Goal: Task Accomplishment & Management: Use online tool/utility

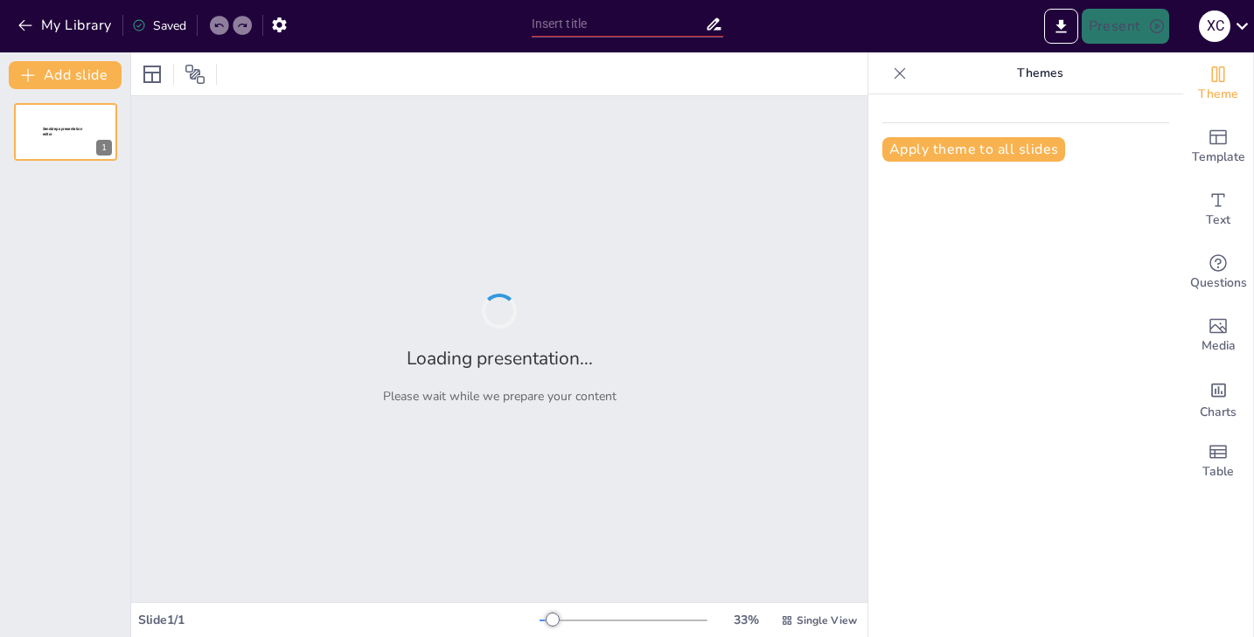
type input "[PERSON_NAME] a tus Diseños: Entendiendo la Psicología de las Formas"
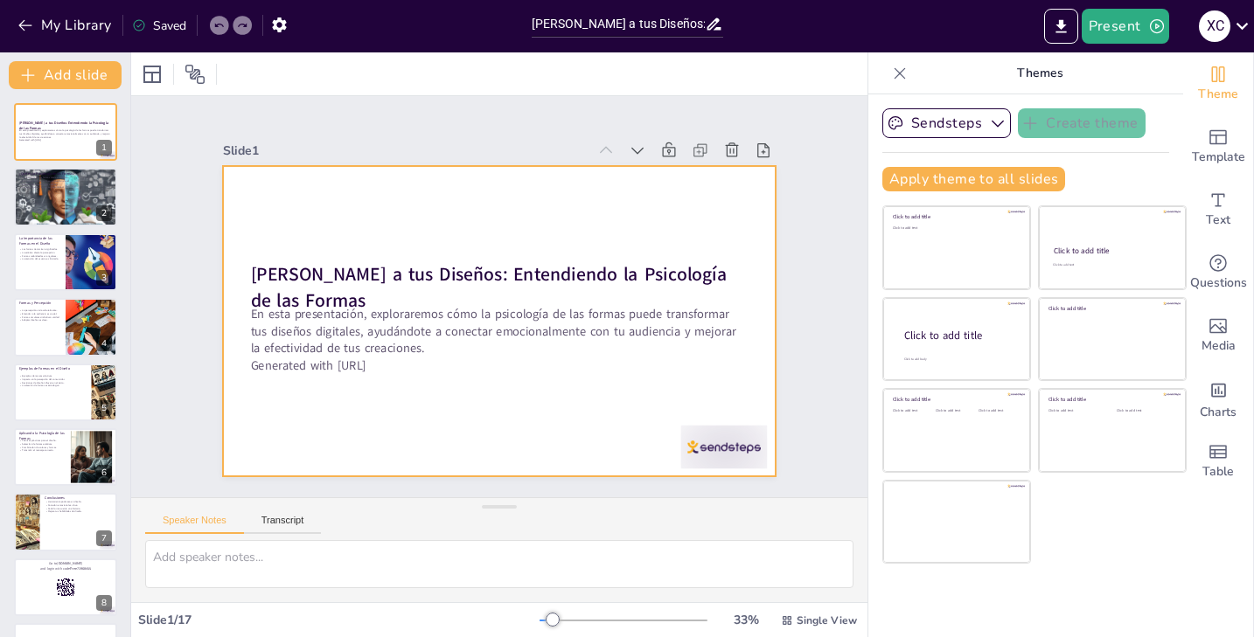
checkbox input "true"
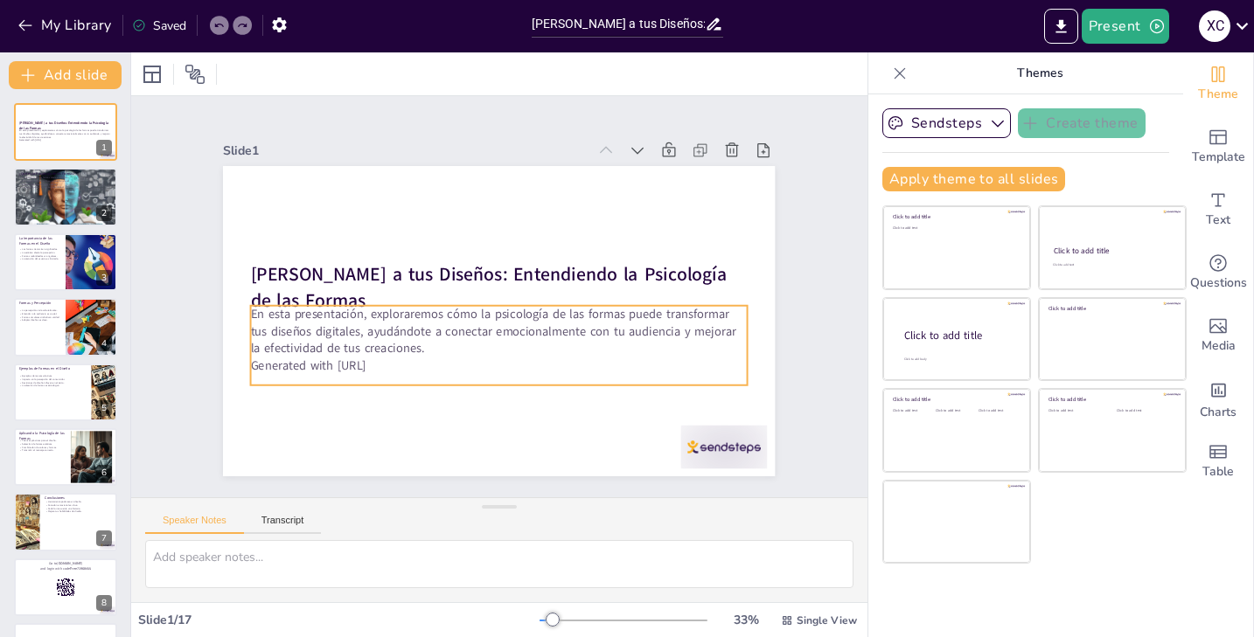
checkbox input "true"
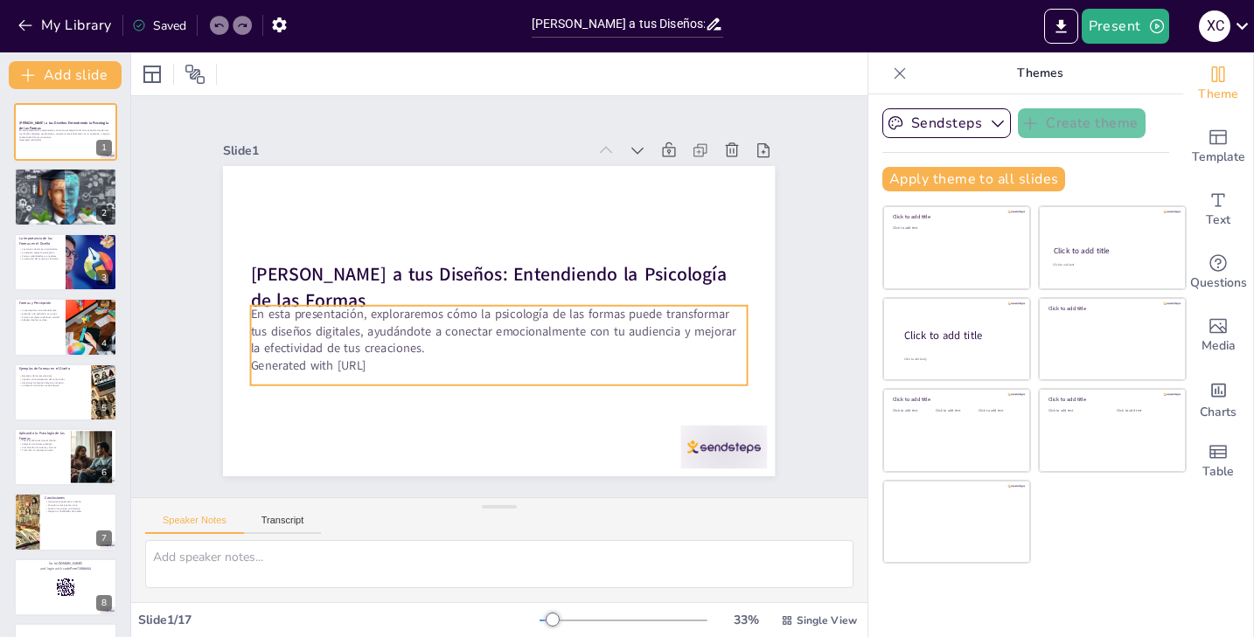
checkbox input "true"
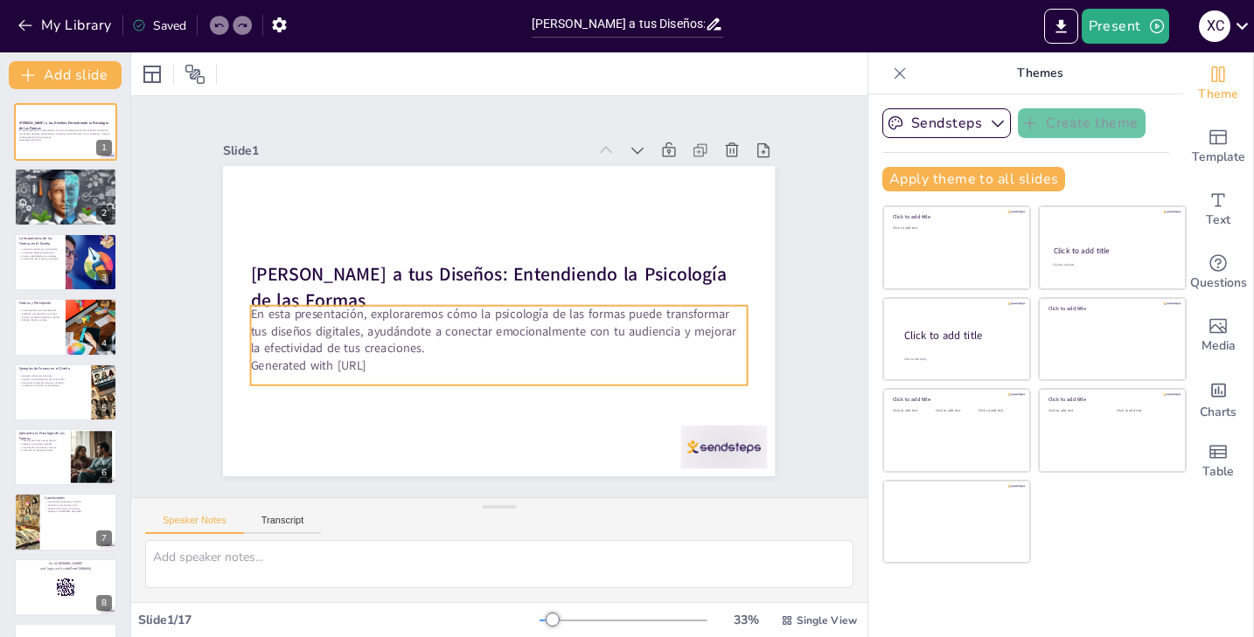
checkbox input "true"
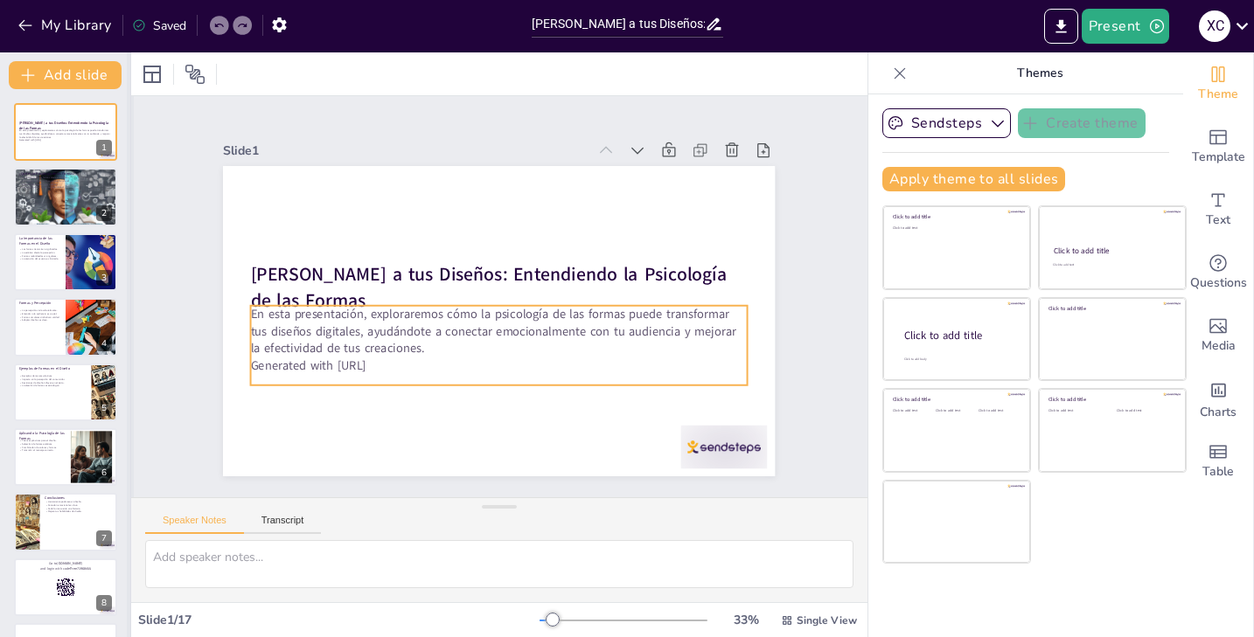
checkbox input "true"
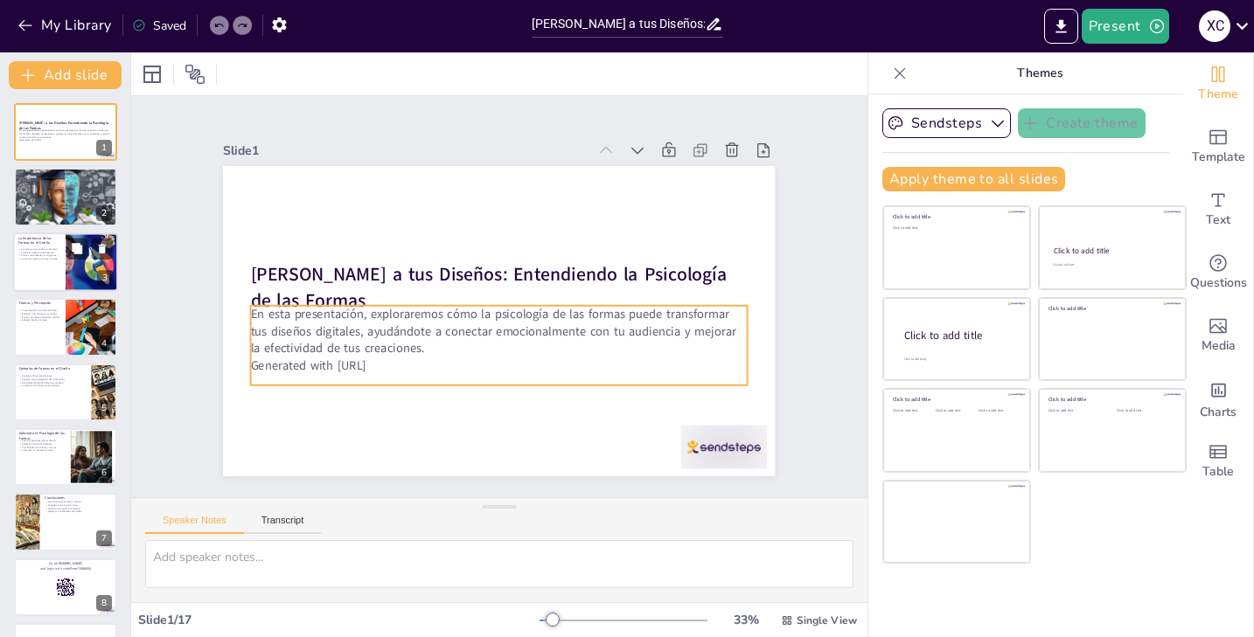
checkbox input "true"
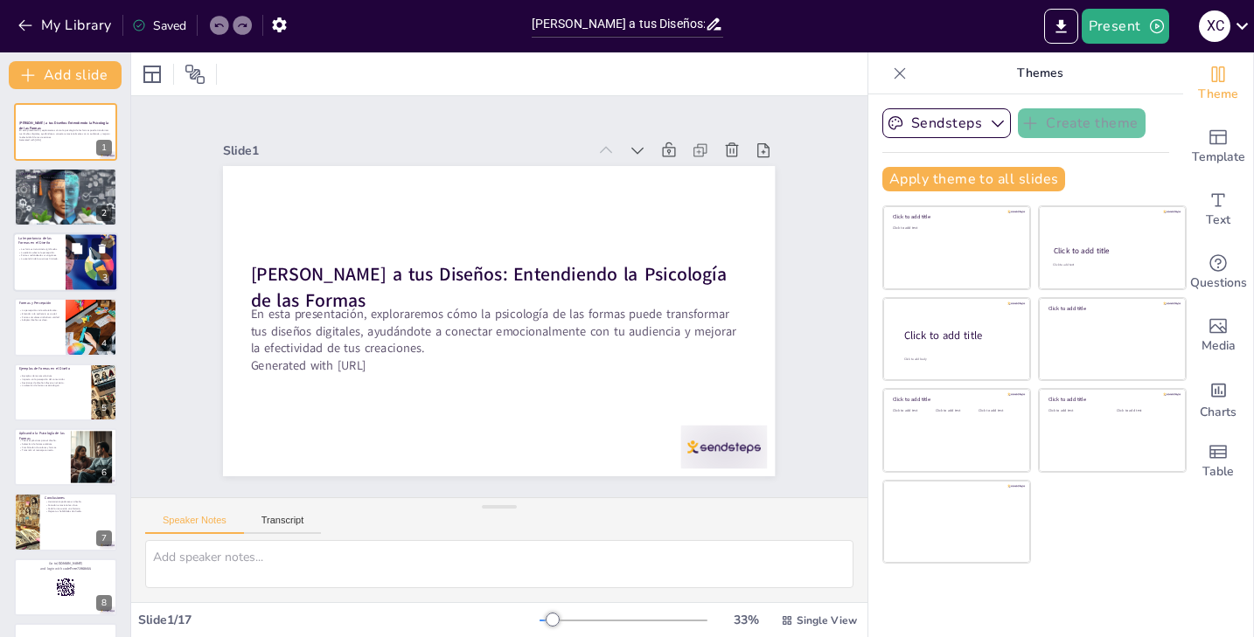
checkbox input "true"
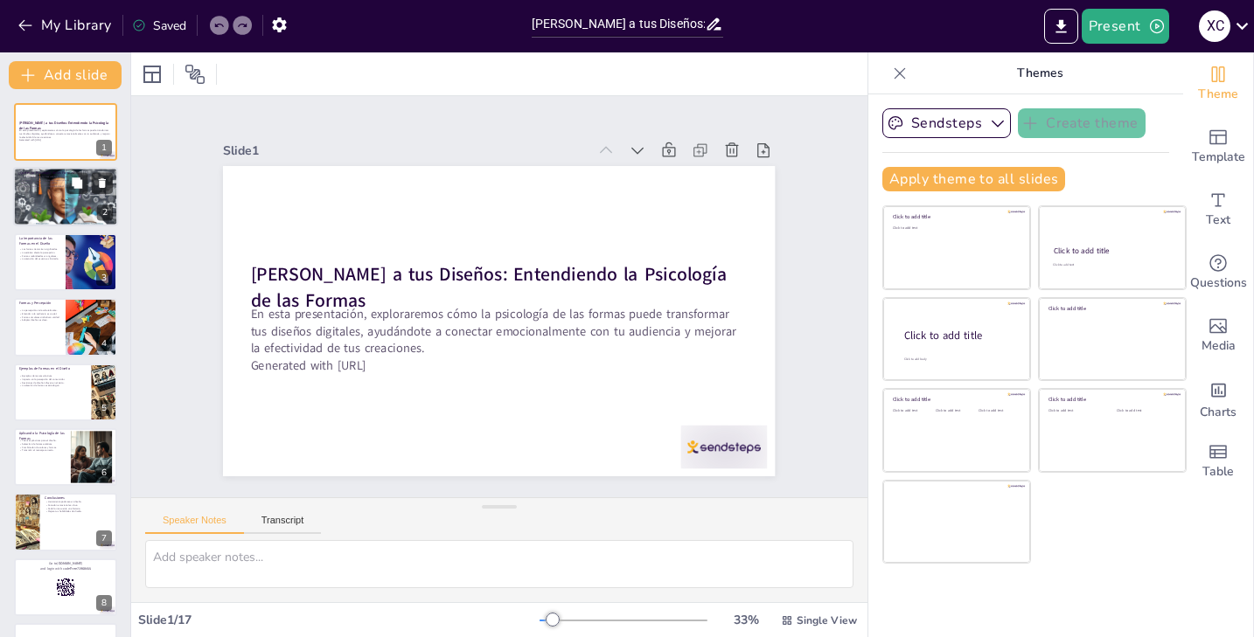
checkbox input "true"
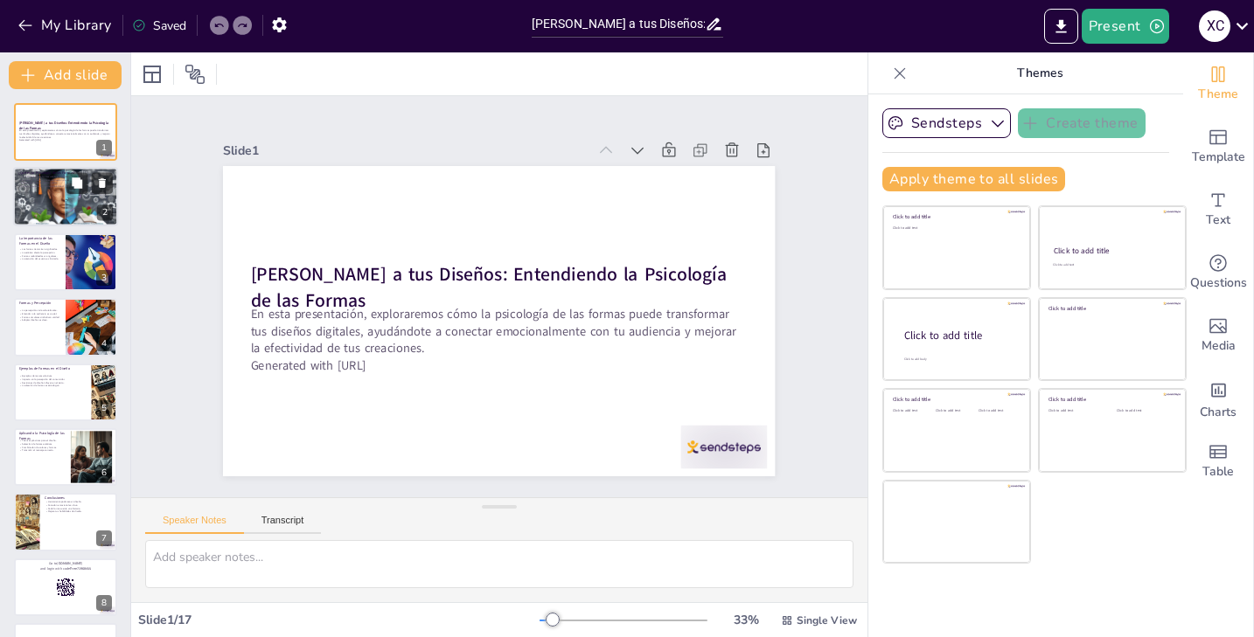
click at [57, 216] on div at bounding box center [65, 196] width 105 height 105
type textarea "La psicología de las formas juega un papel crucial en el diseño, ya que las emo…"
checkbox input "true"
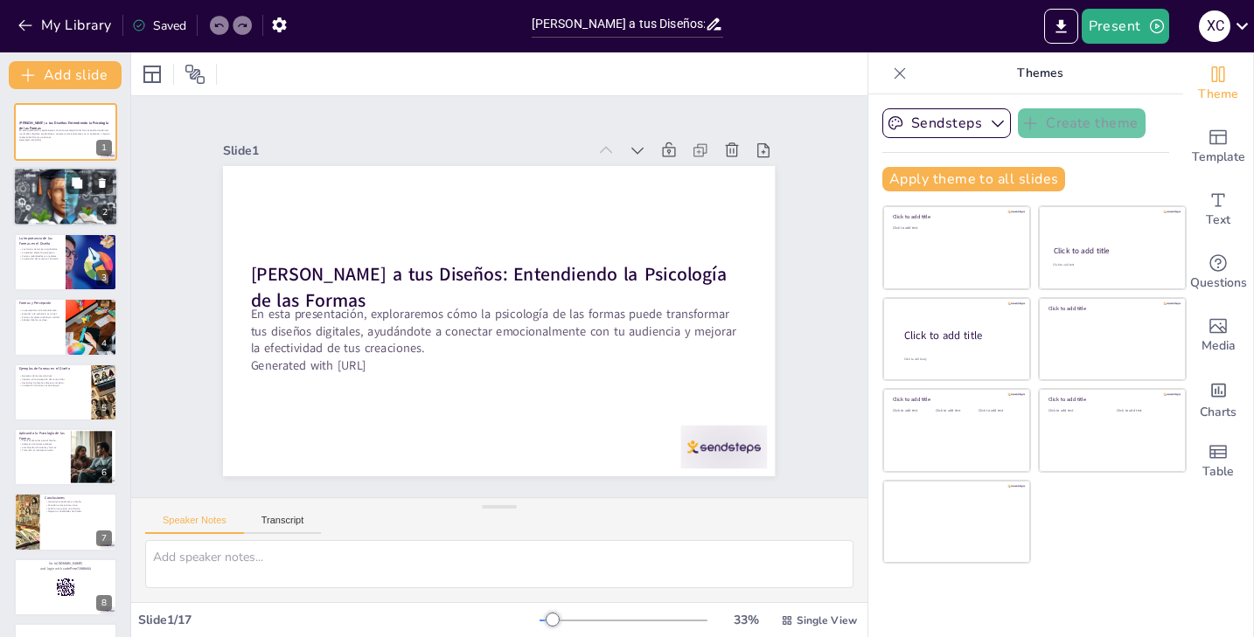
checkbox input "true"
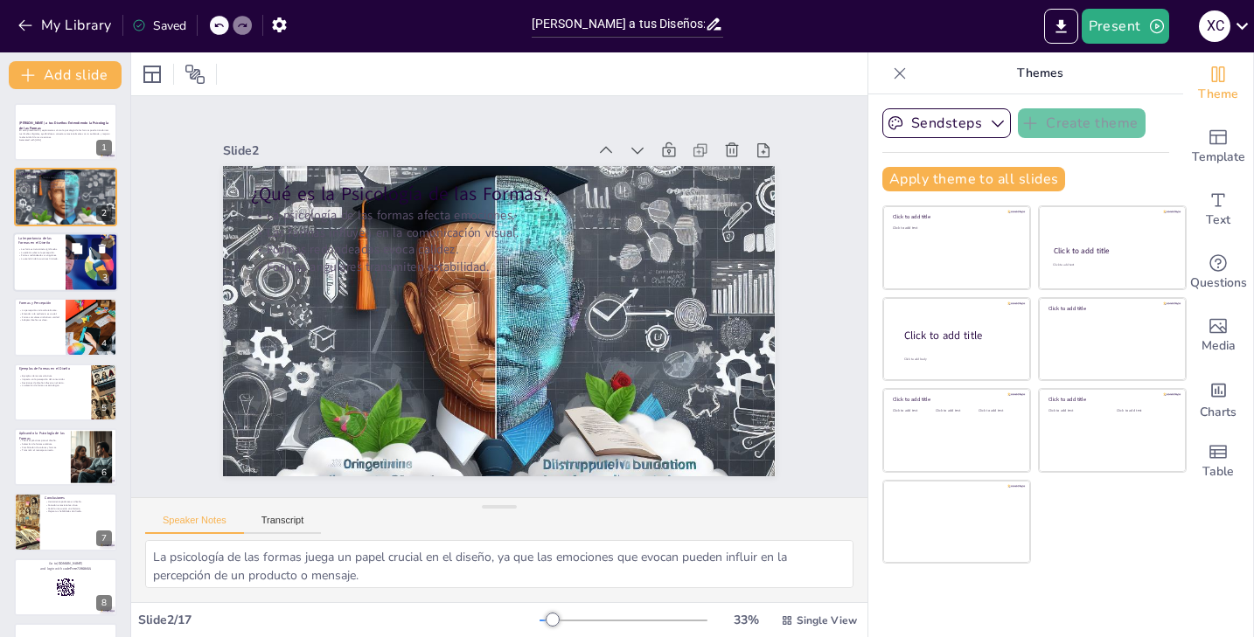
checkbox input "true"
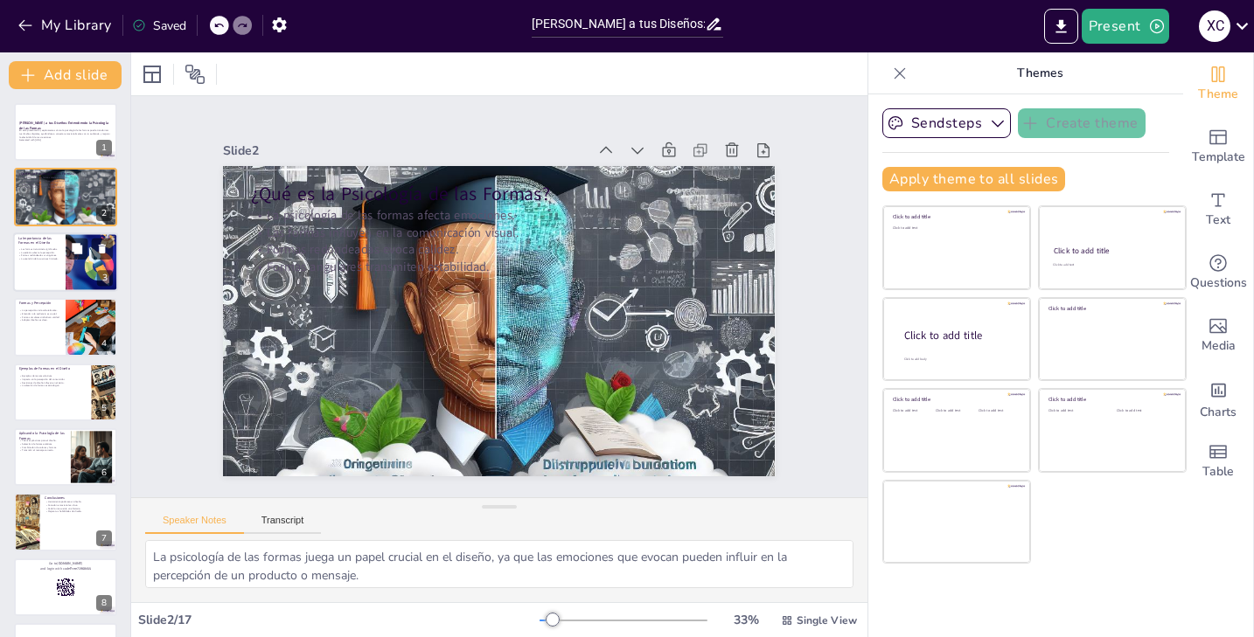
checkbox input "true"
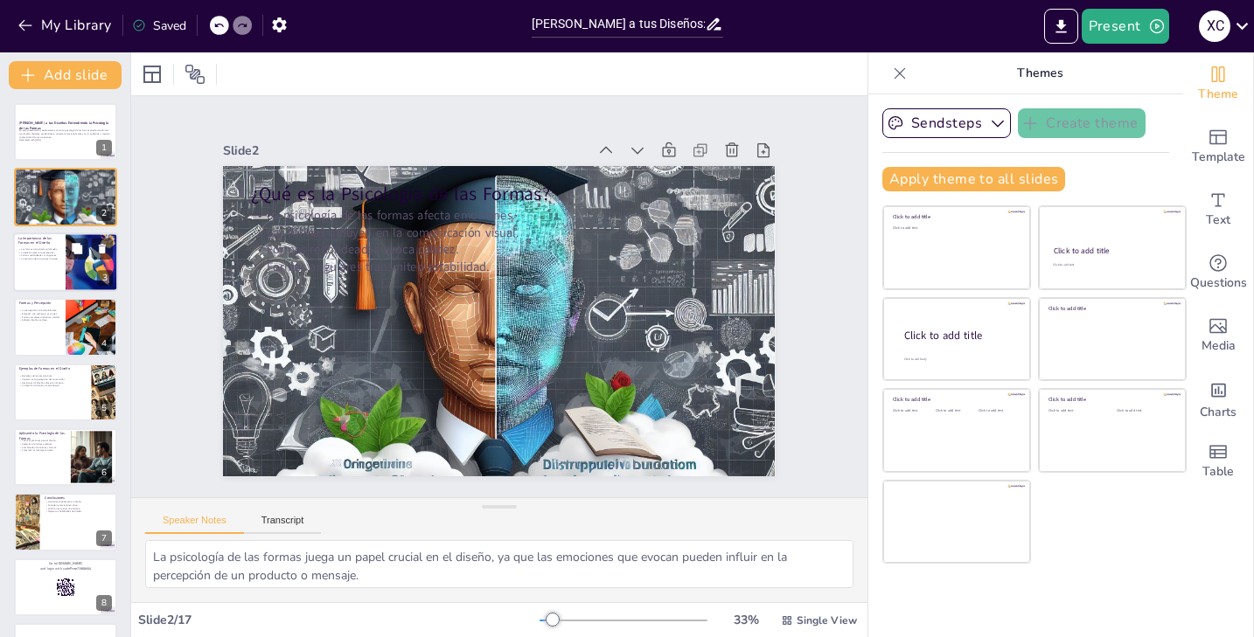
checkbox input "true"
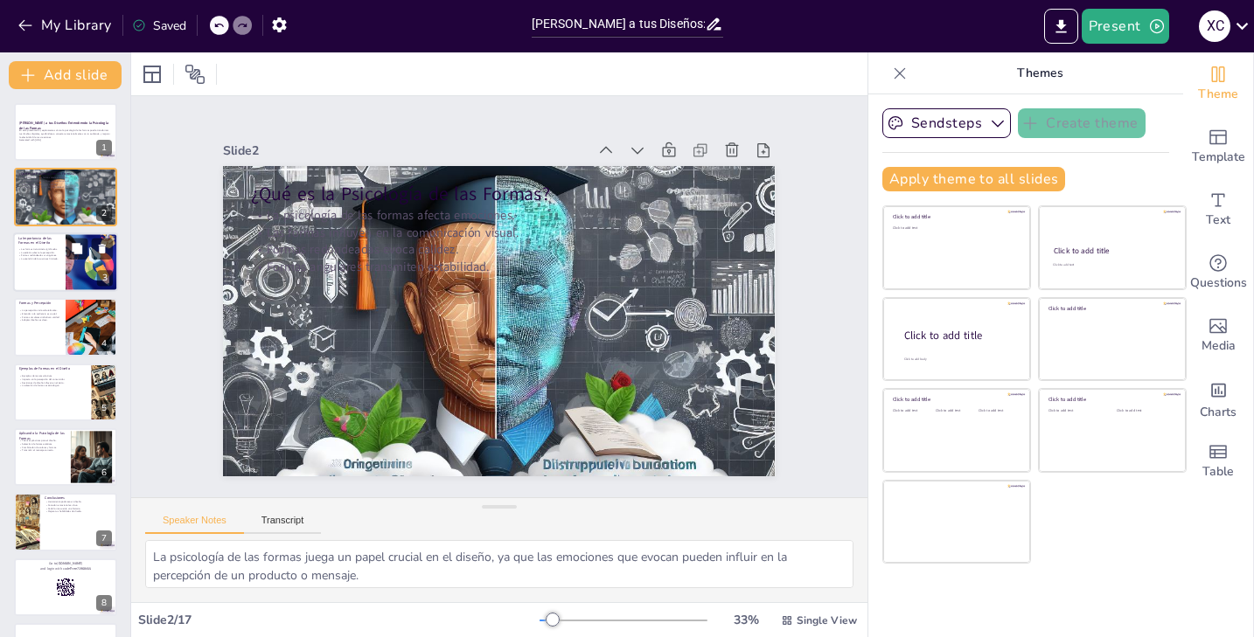
checkbox input "true"
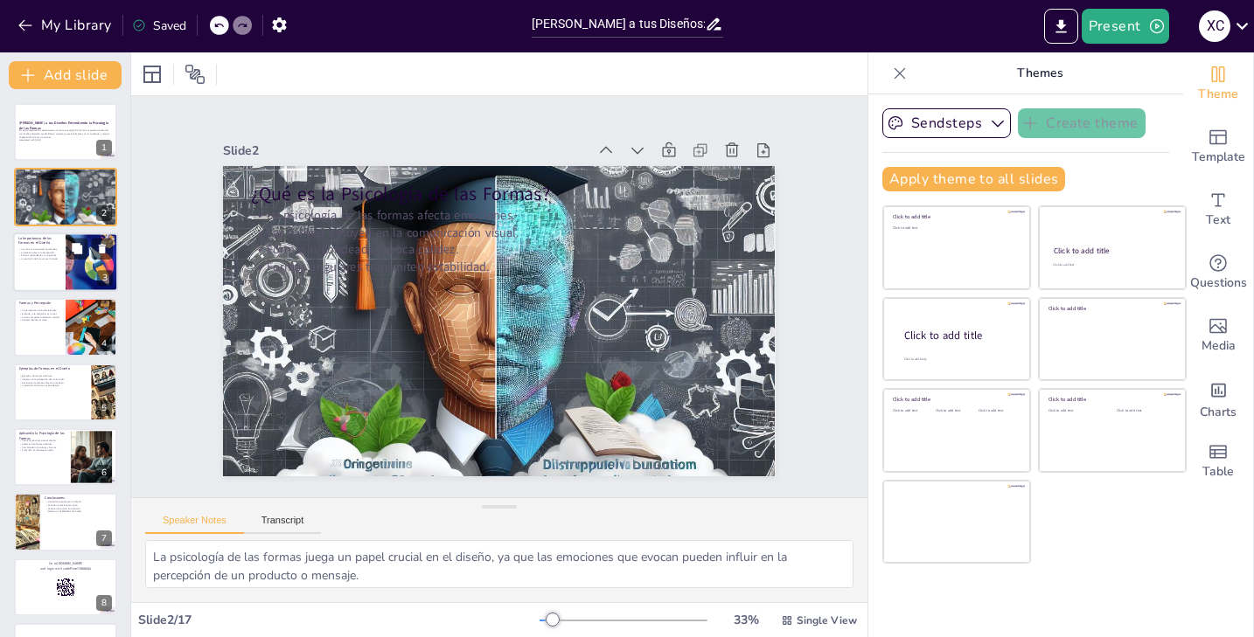
checkbox input "true"
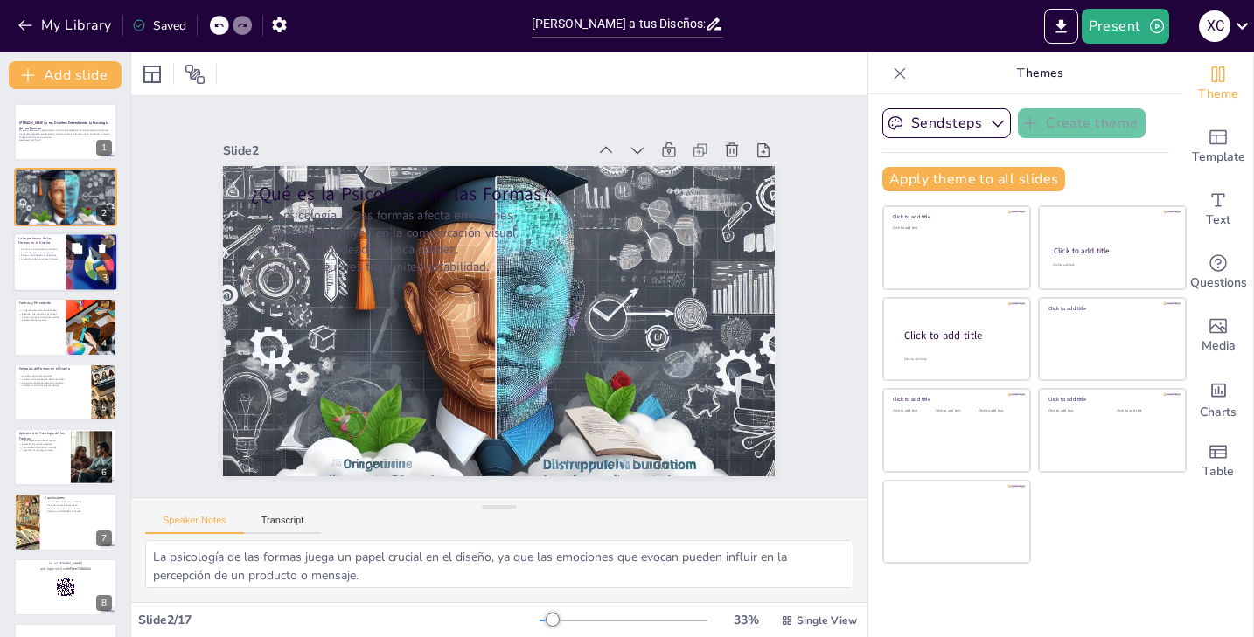
click at [53, 254] on p "Formas redondeadas vs angulares." at bounding box center [39, 255] width 42 height 3
type textarea "Cada forma tiene un significado que puede influir en cómo se percibe un diseño.…"
checkbox input "true"
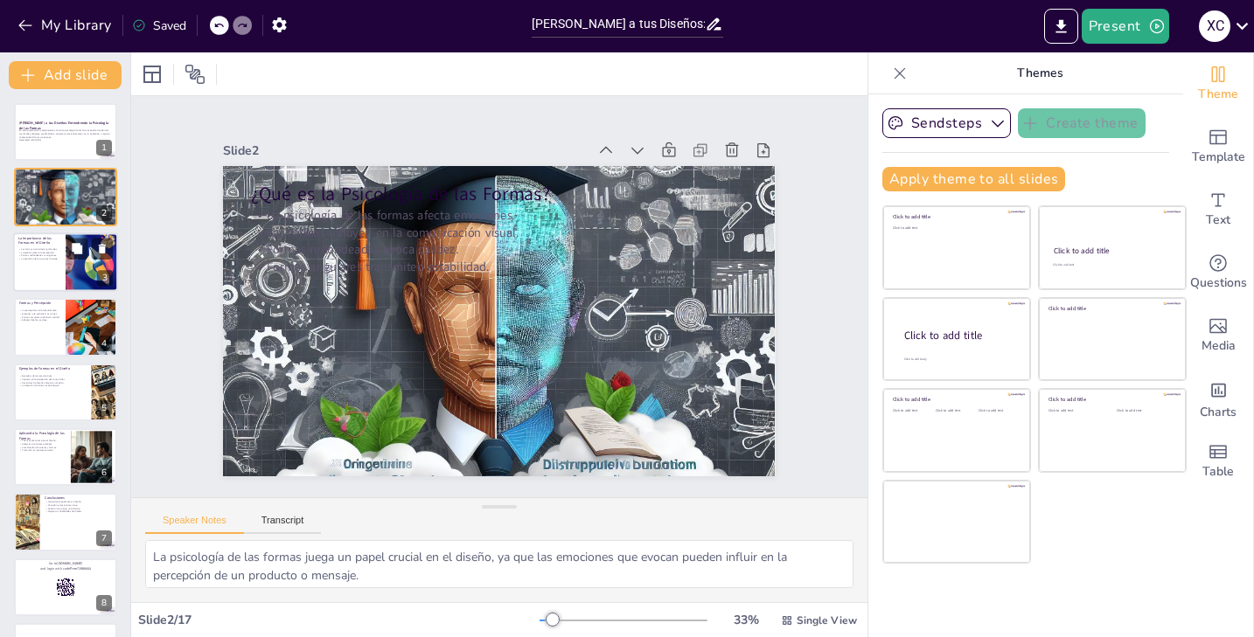
checkbox input "true"
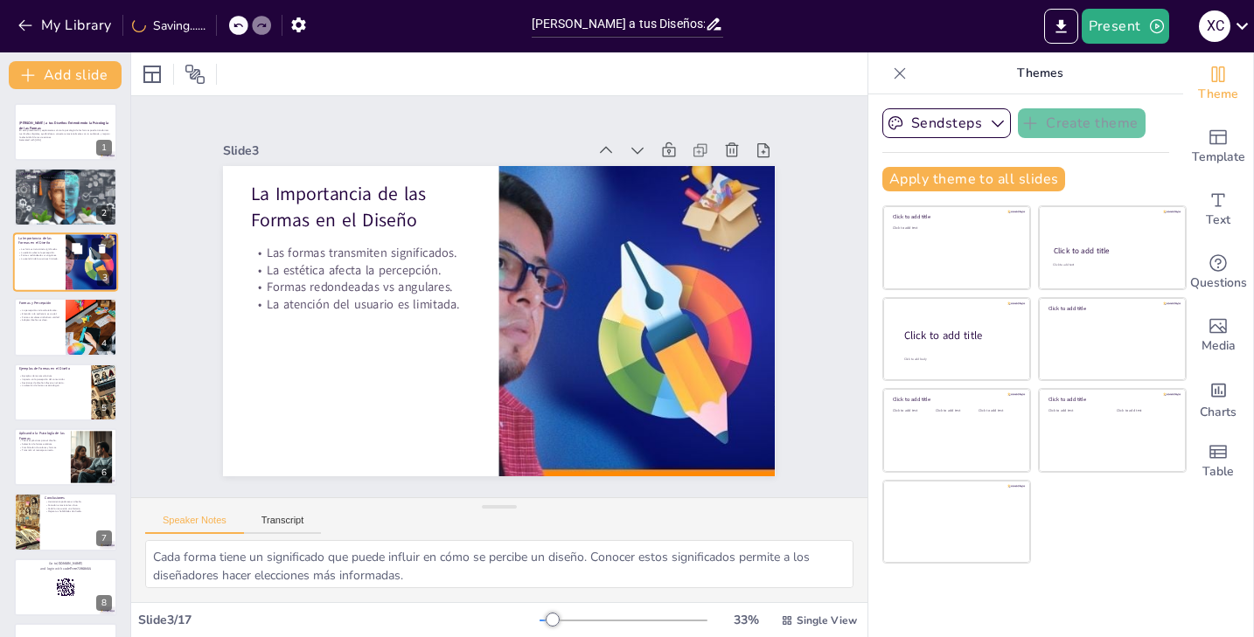
checkbox input "true"
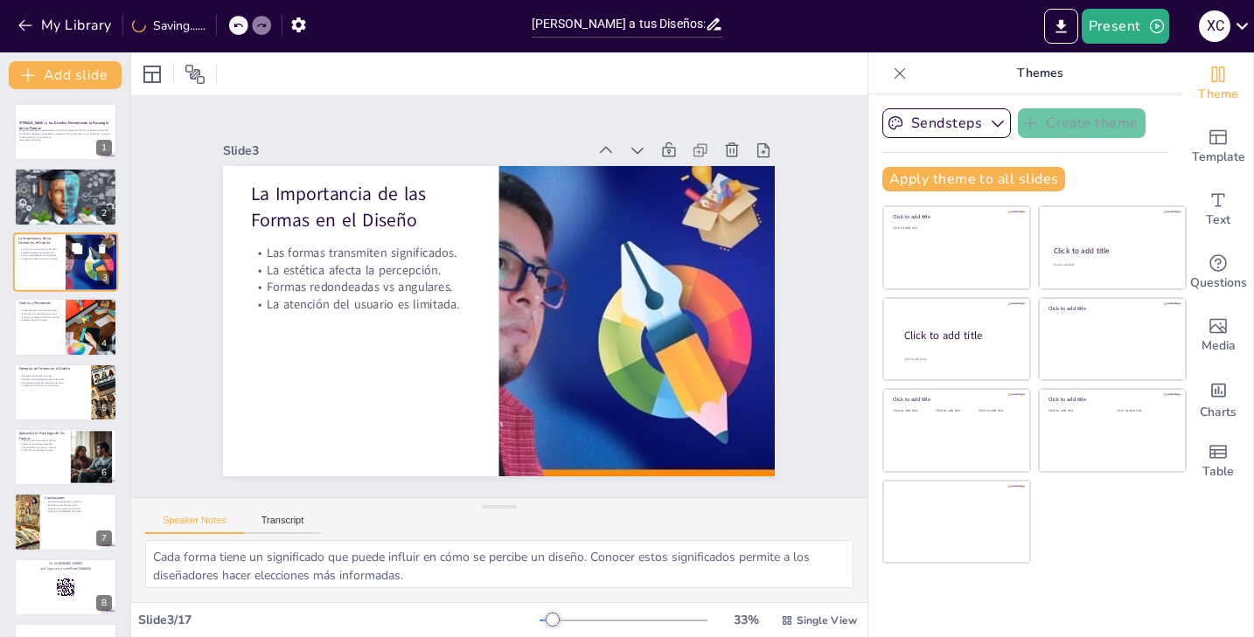
checkbox input "true"
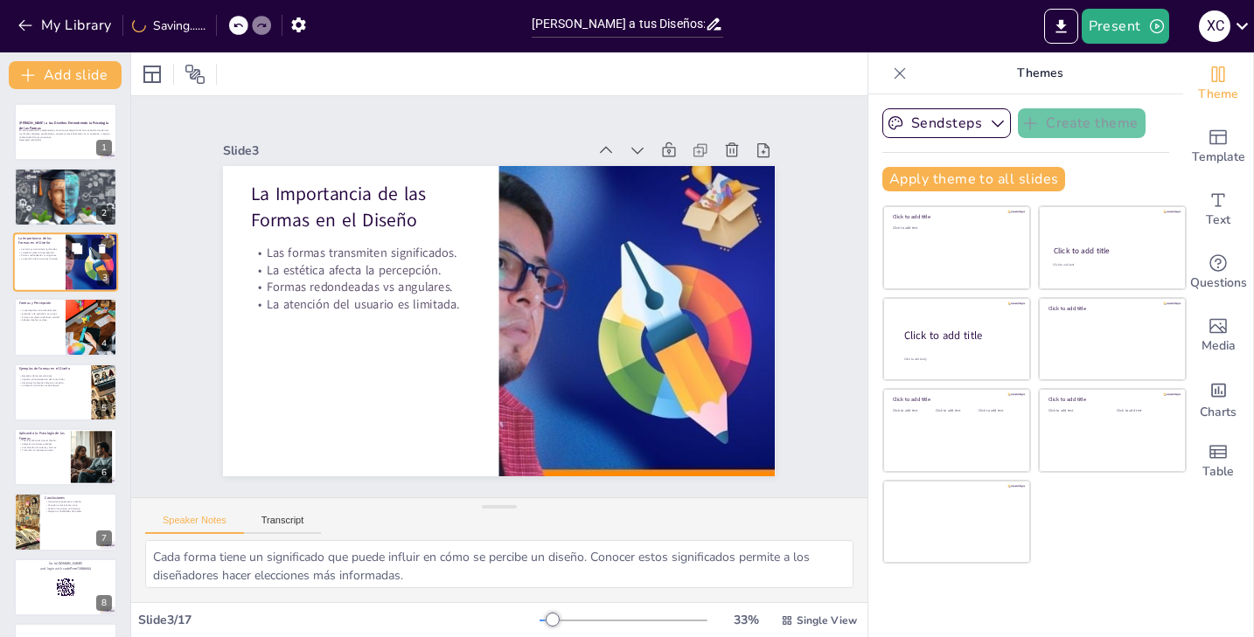
checkbox input "true"
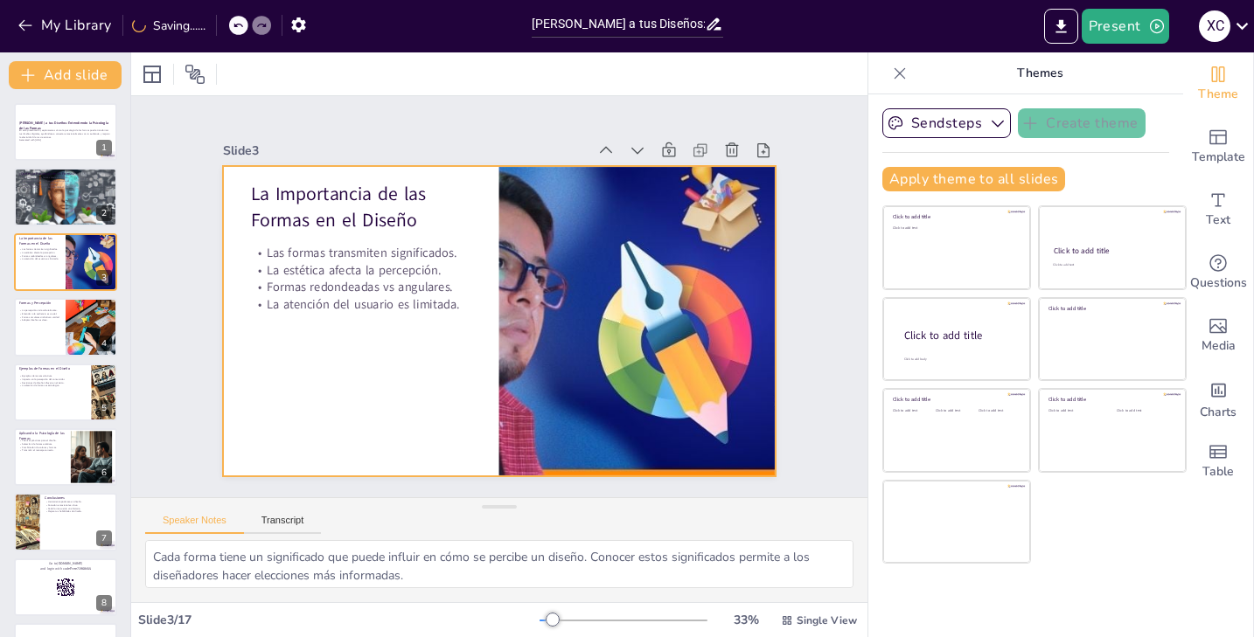
checkbox input "true"
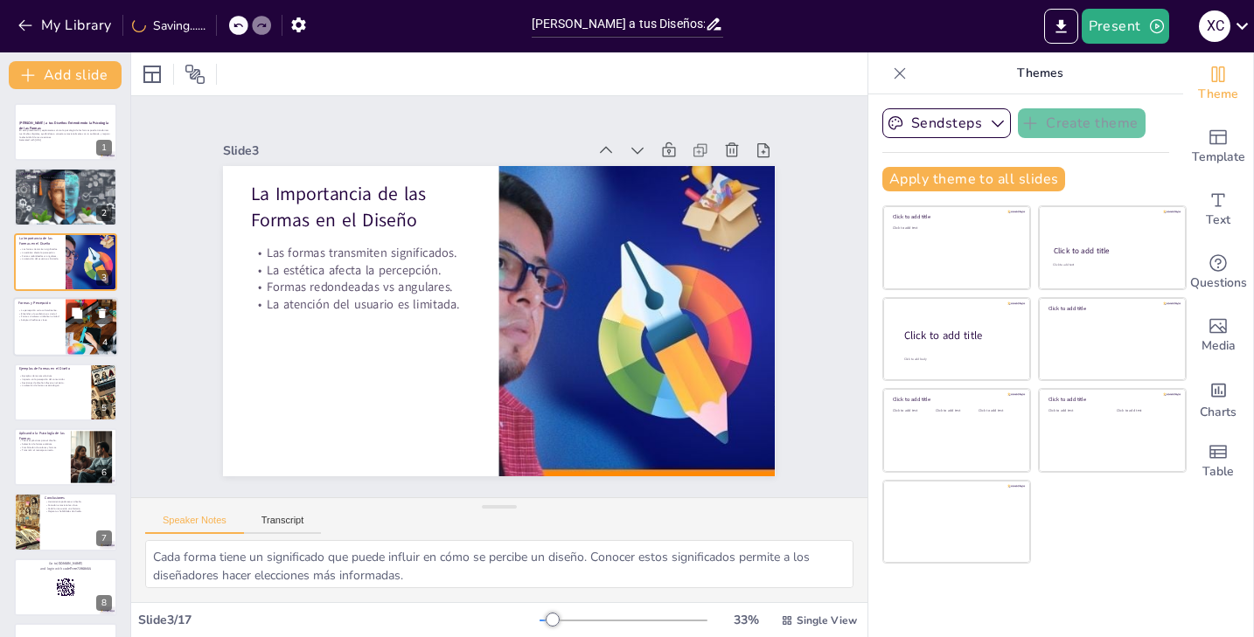
checkbox input "true"
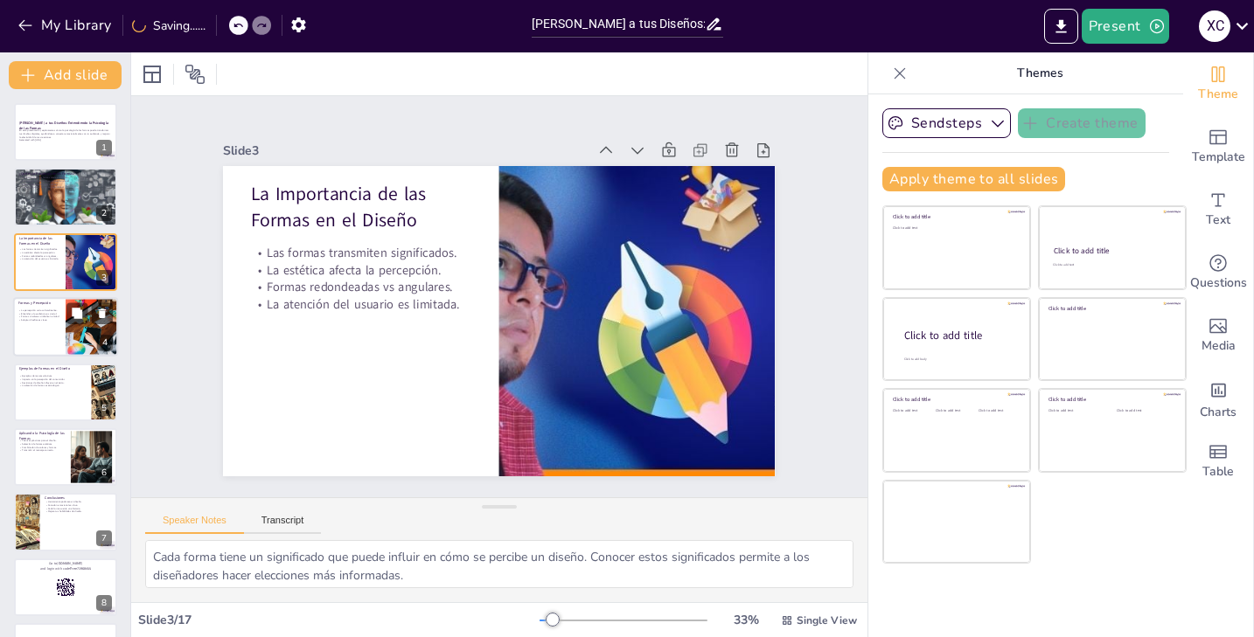
checkbox input "true"
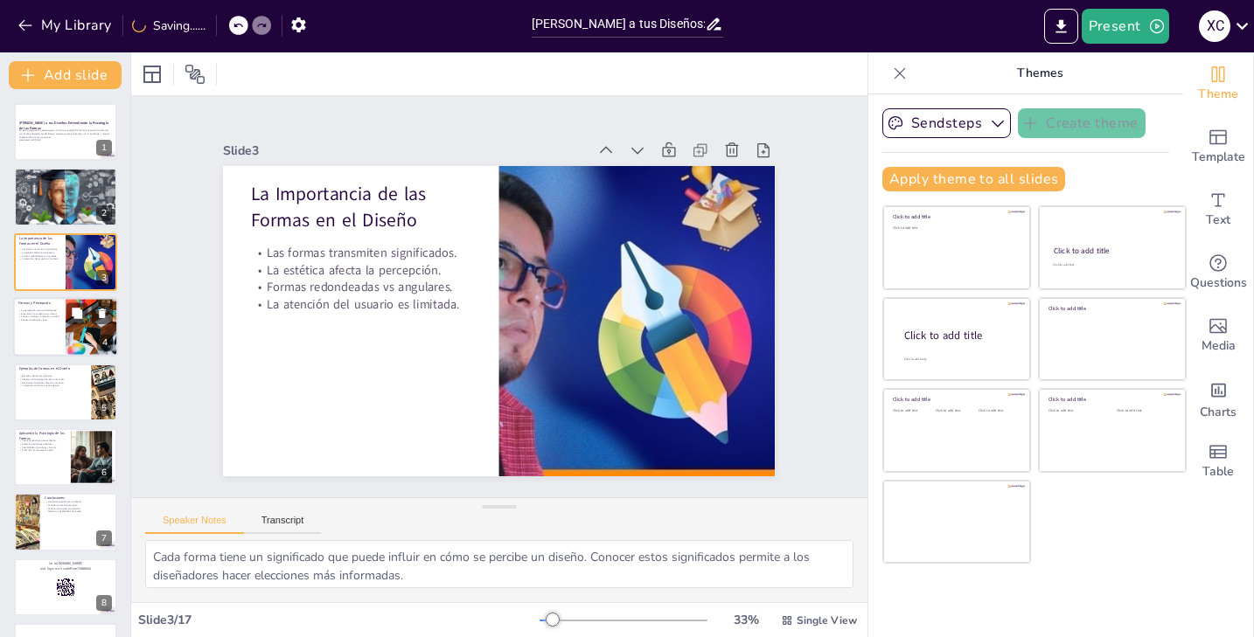
checkbox input "true"
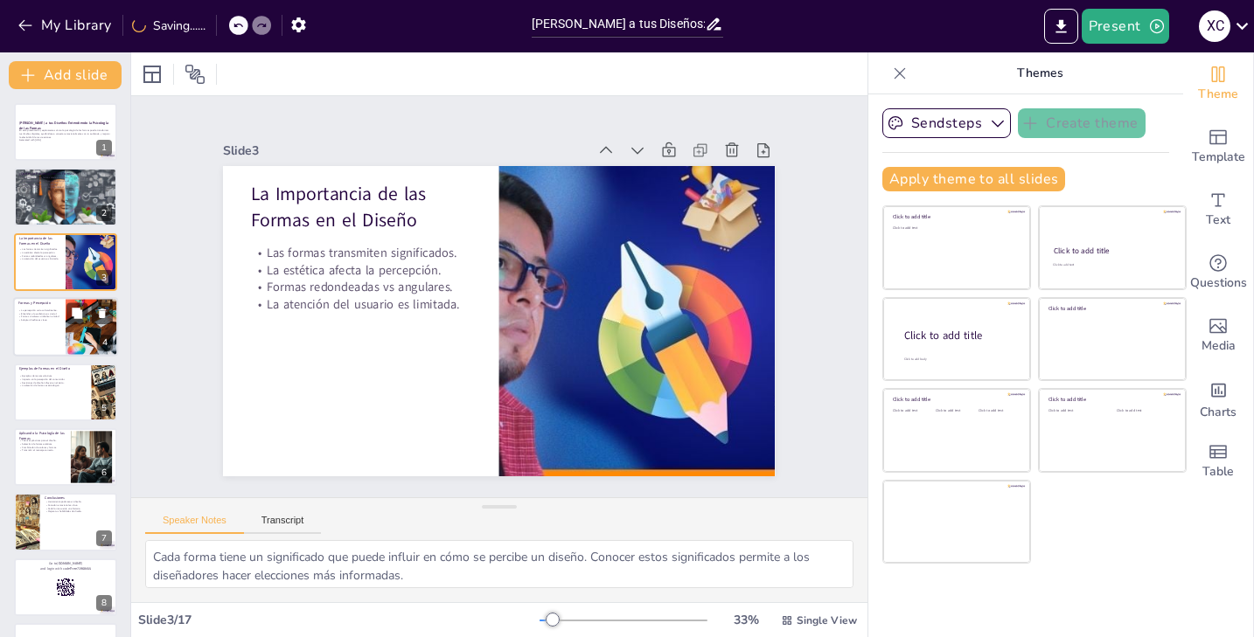
checkbox input "true"
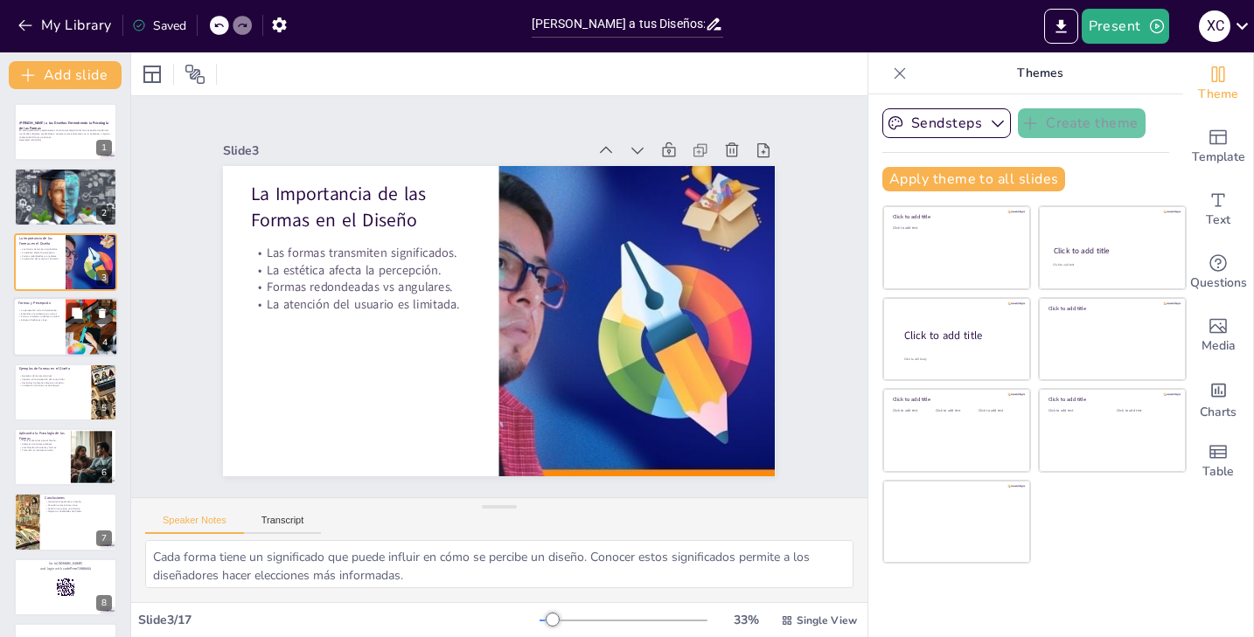
click at [49, 310] on p "La percepción varía culturalmente." at bounding box center [39, 310] width 42 height 3
type textarea "La cultura juega un papel fundamental en cómo se perciben las formas. Los diseñ…"
checkbox input "true"
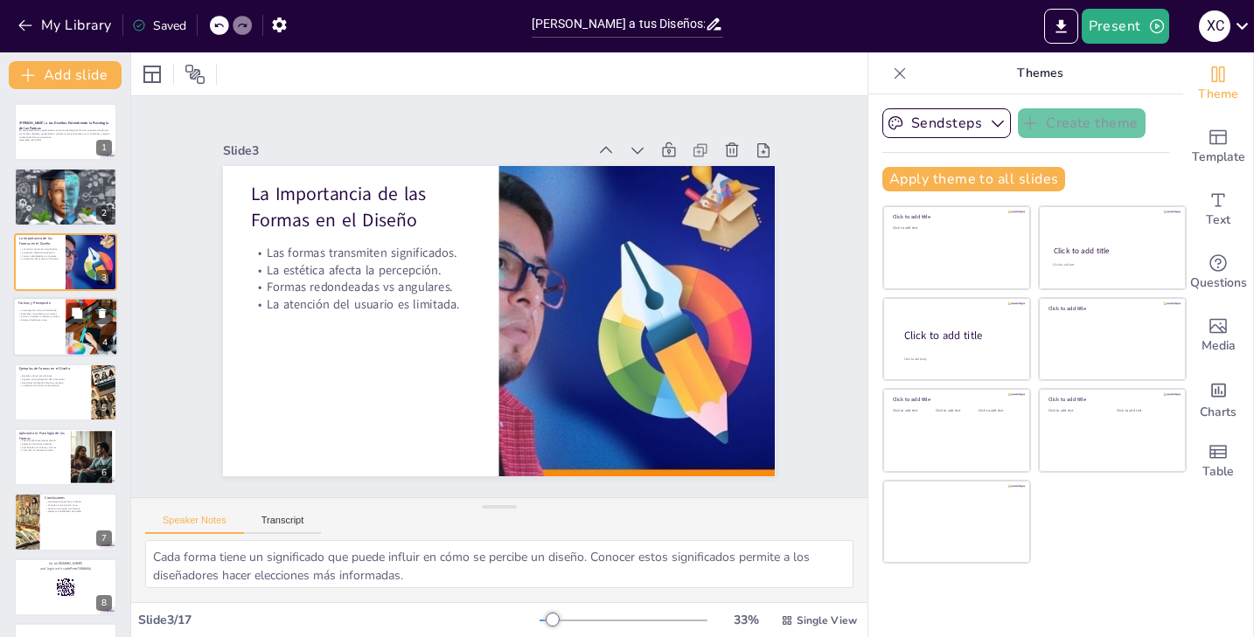
checkbox input "true"
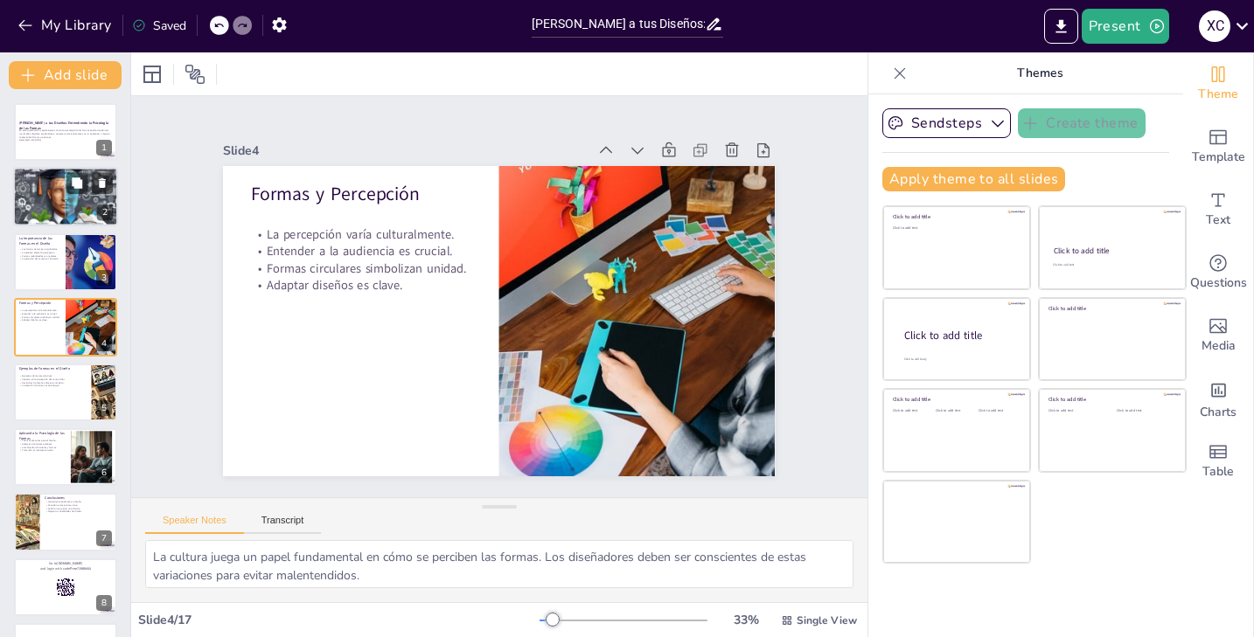
checkbox input "true"
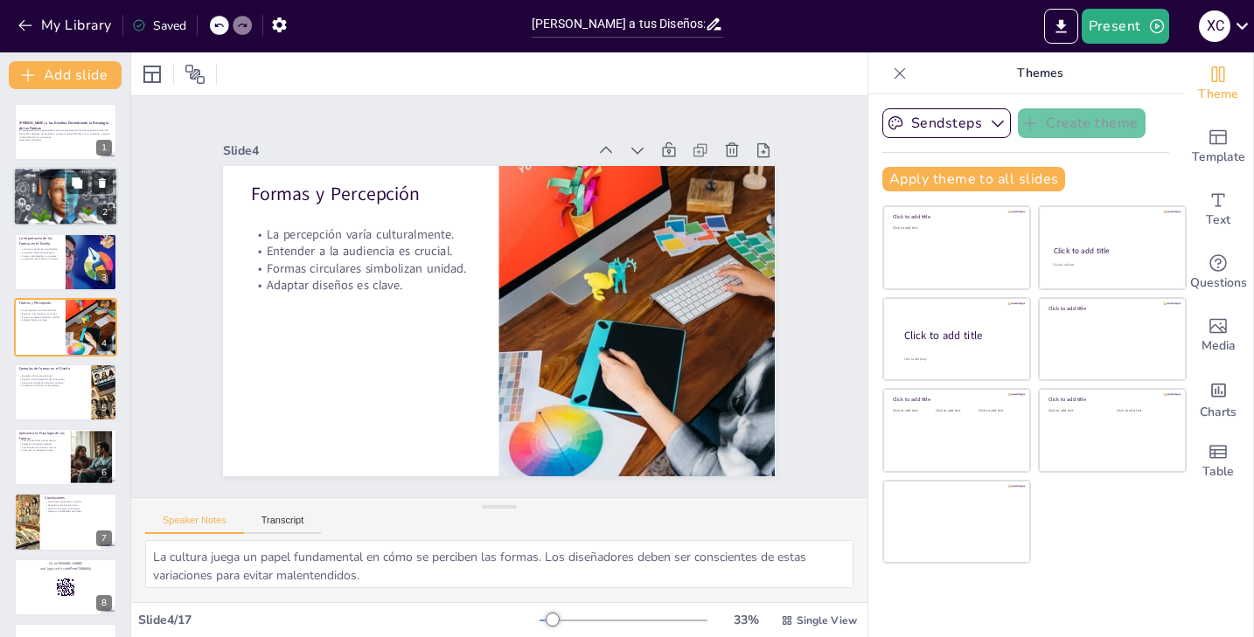
checkbox input "true"
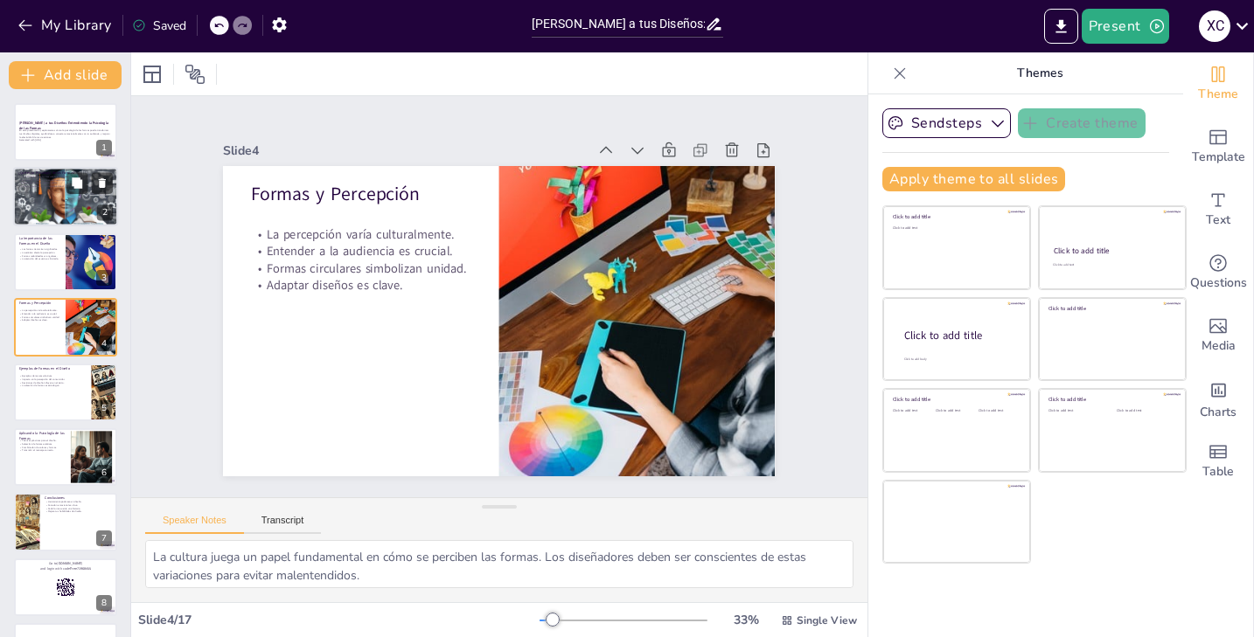
checkbox input "true"
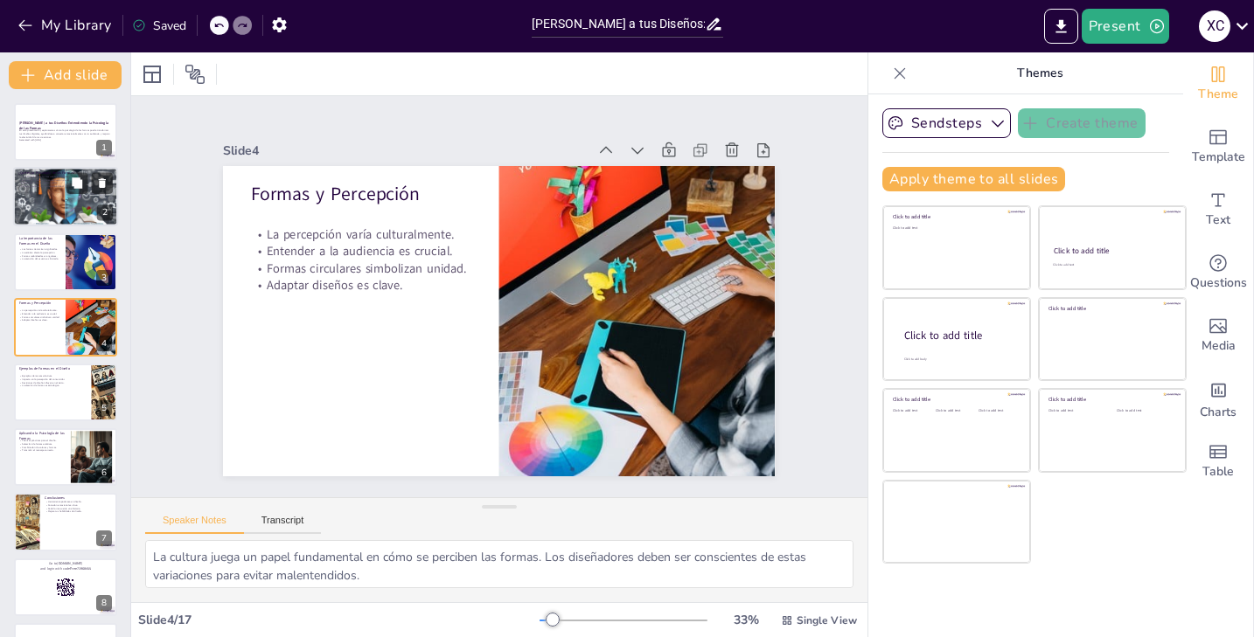
checkbox input "true"
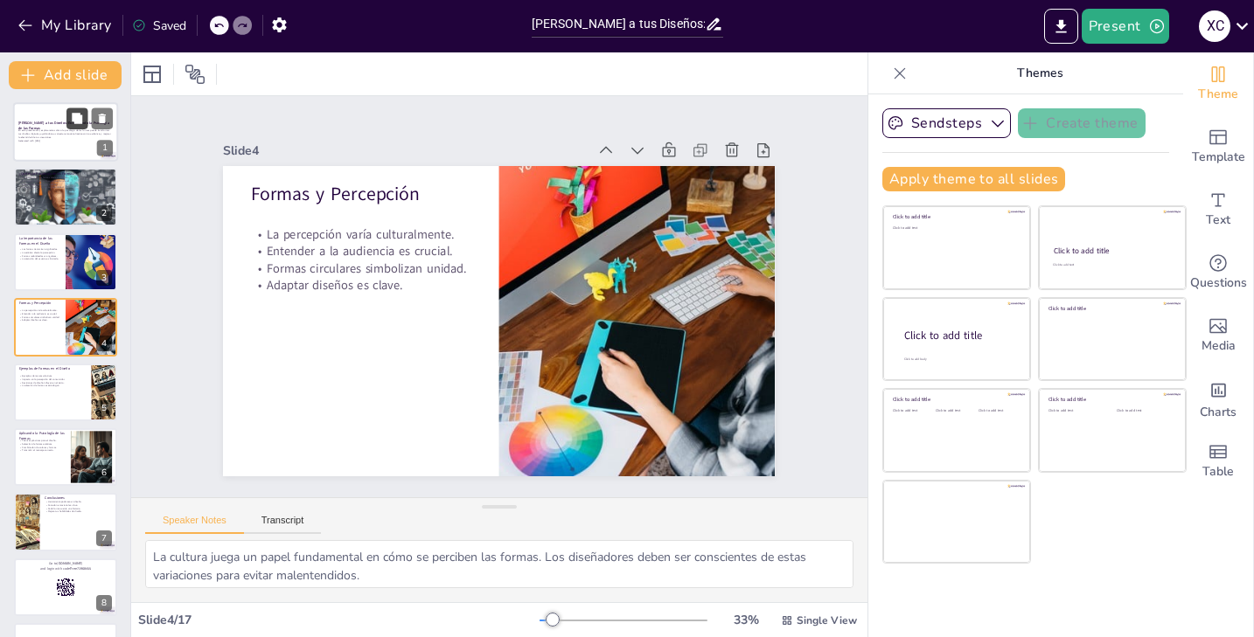
checkbox input "true"
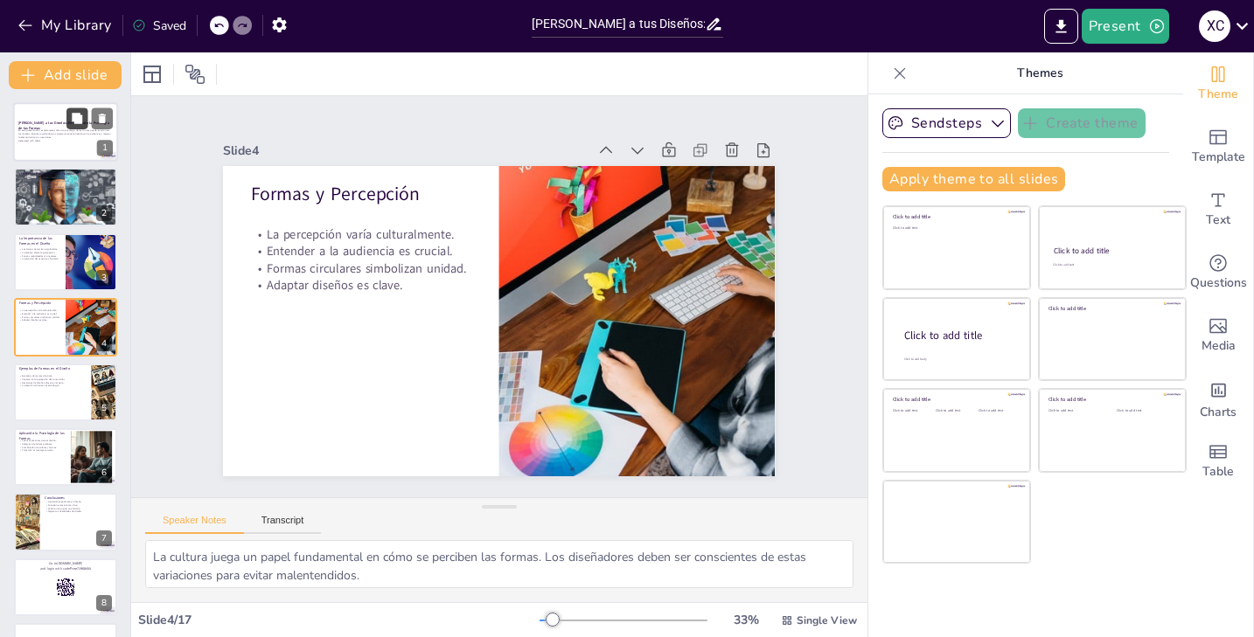
checkbox input "true"
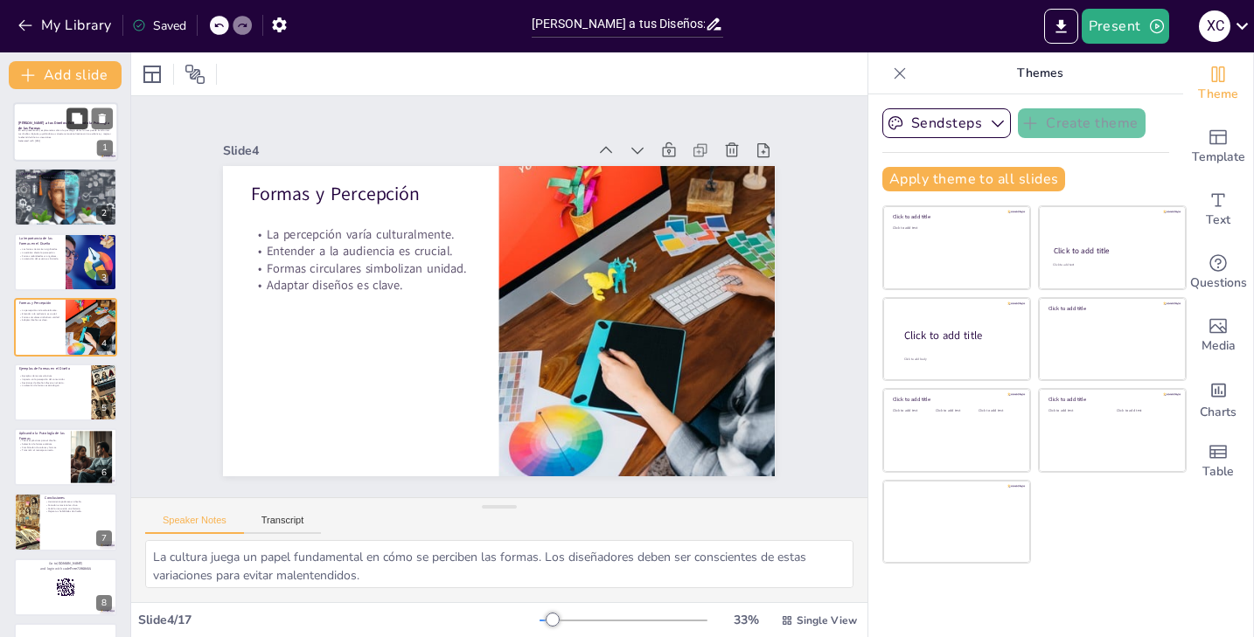
checkbox input "true"
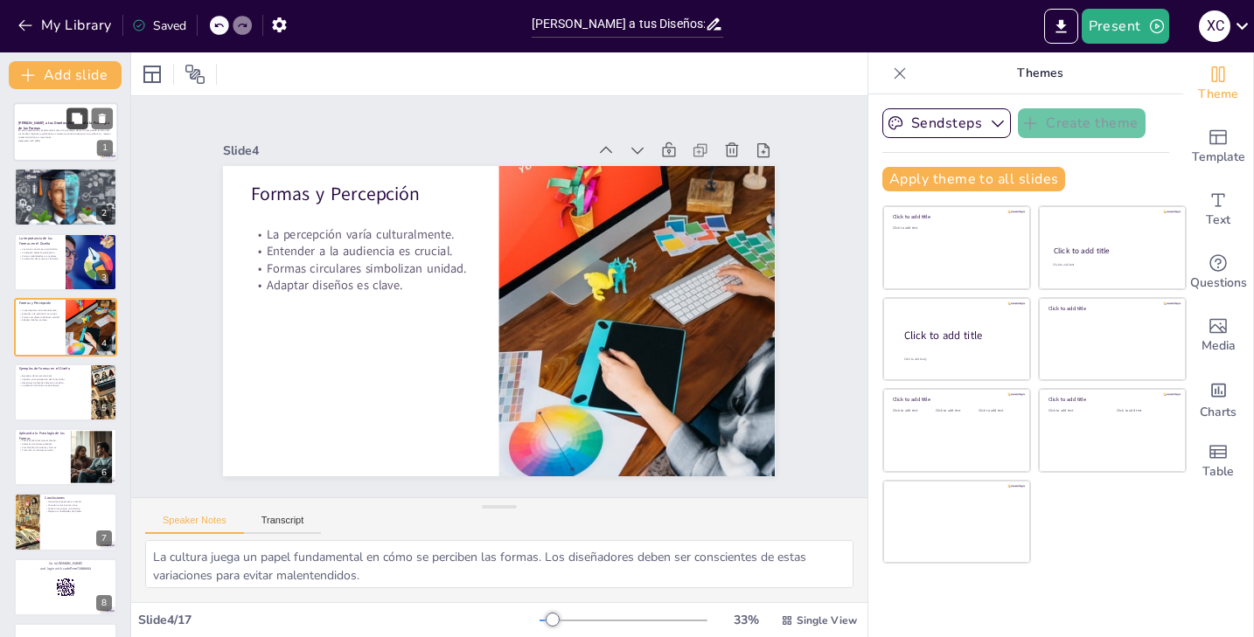
checkbox input "true"
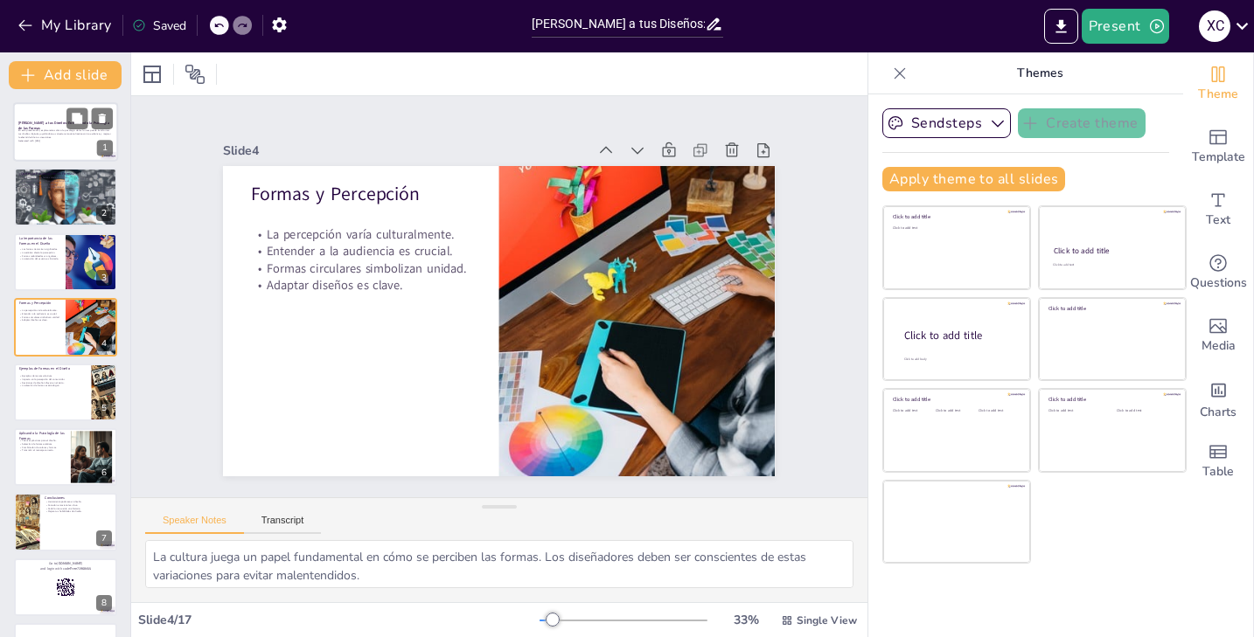
checkbox input "true"
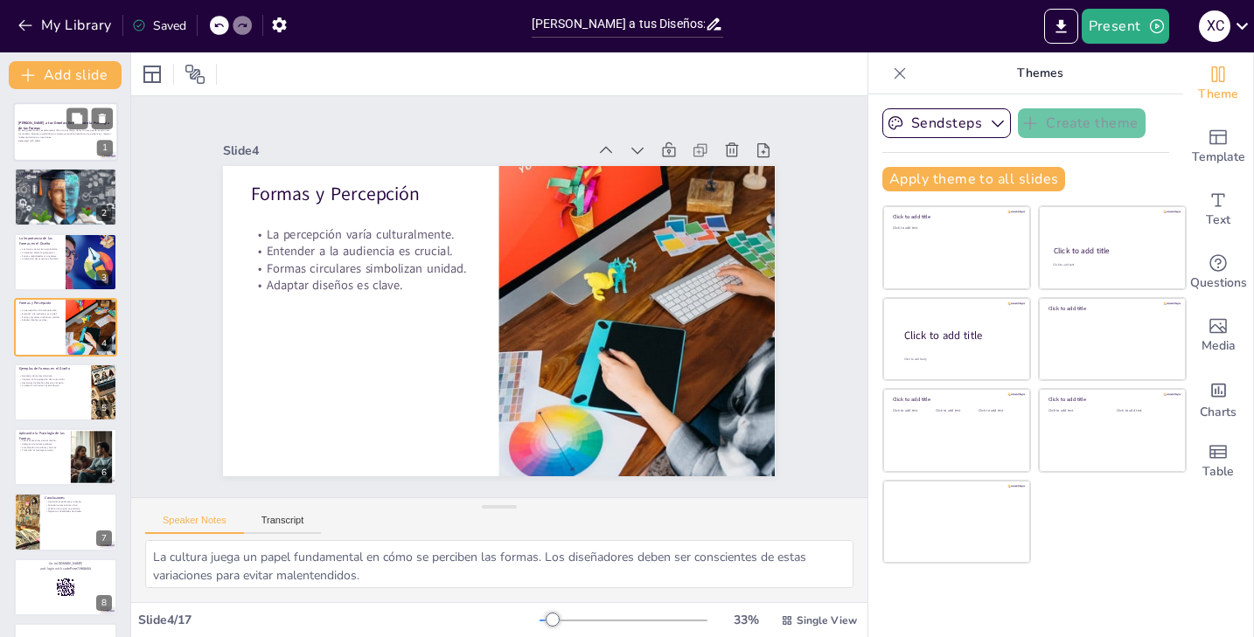
checkbox input "true"
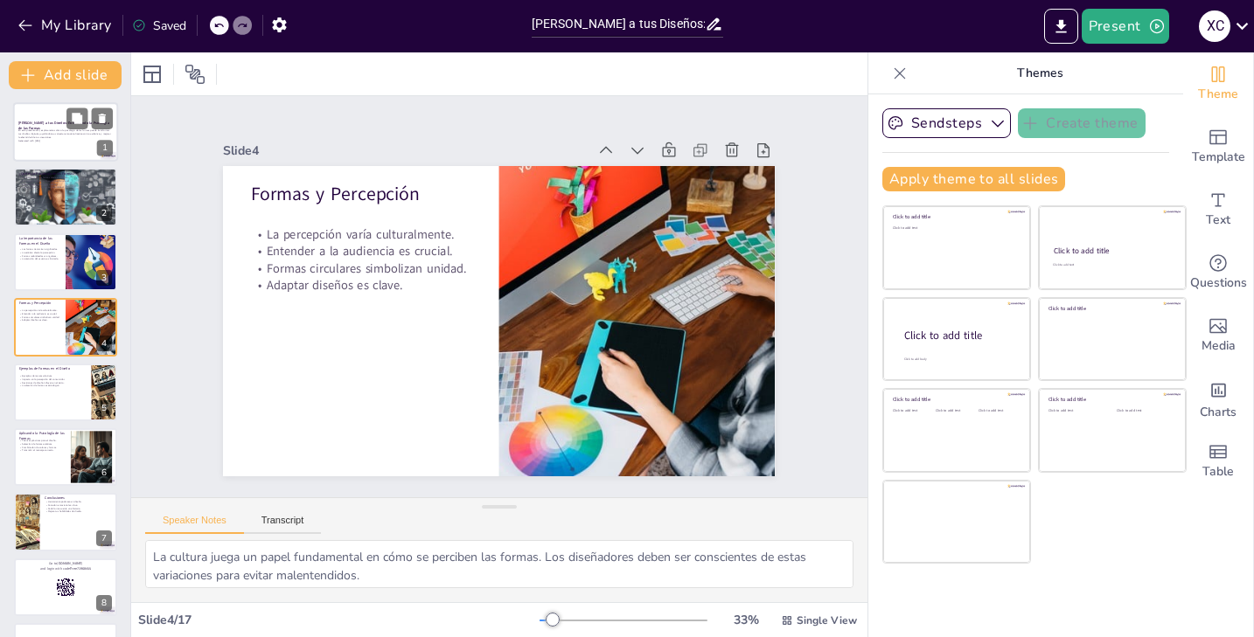
checkbox input "true"
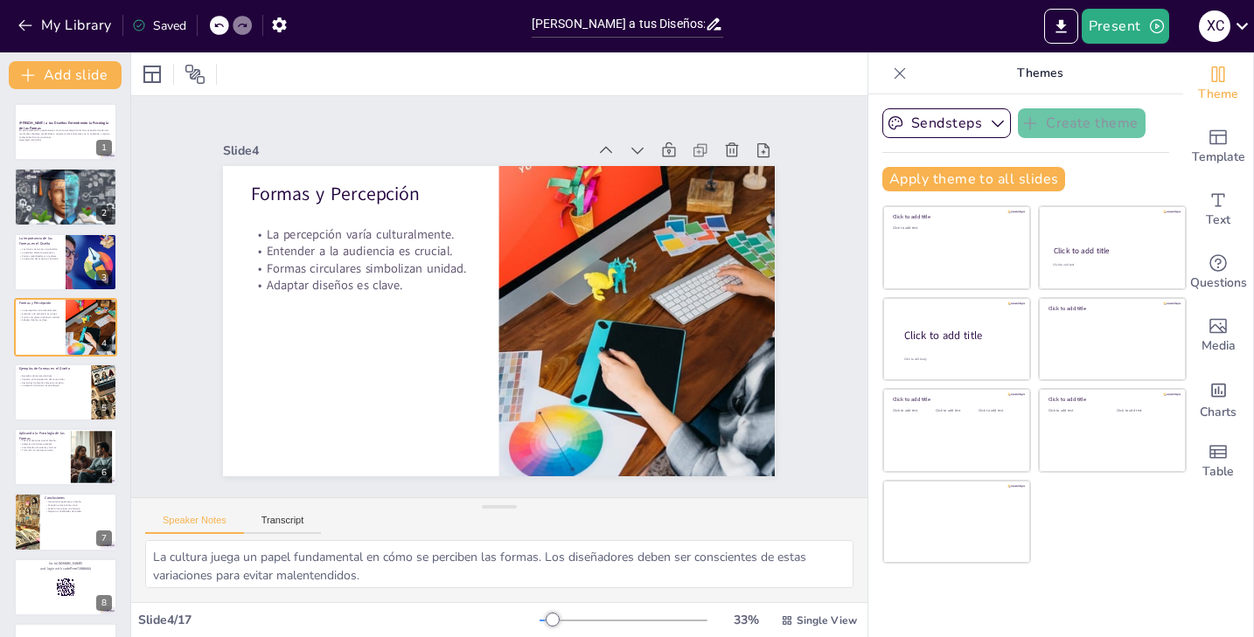
checkbox input "true"
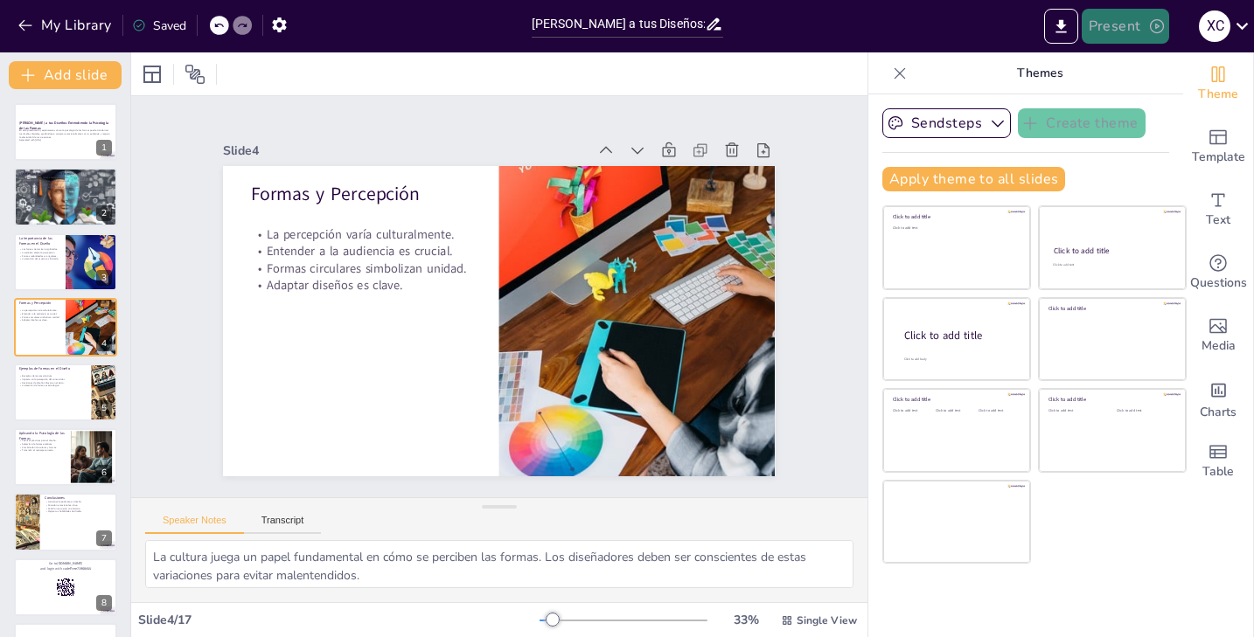
click at [1125, 31] on button "Present" at bounding box center [1125, 26] width 87 height 35
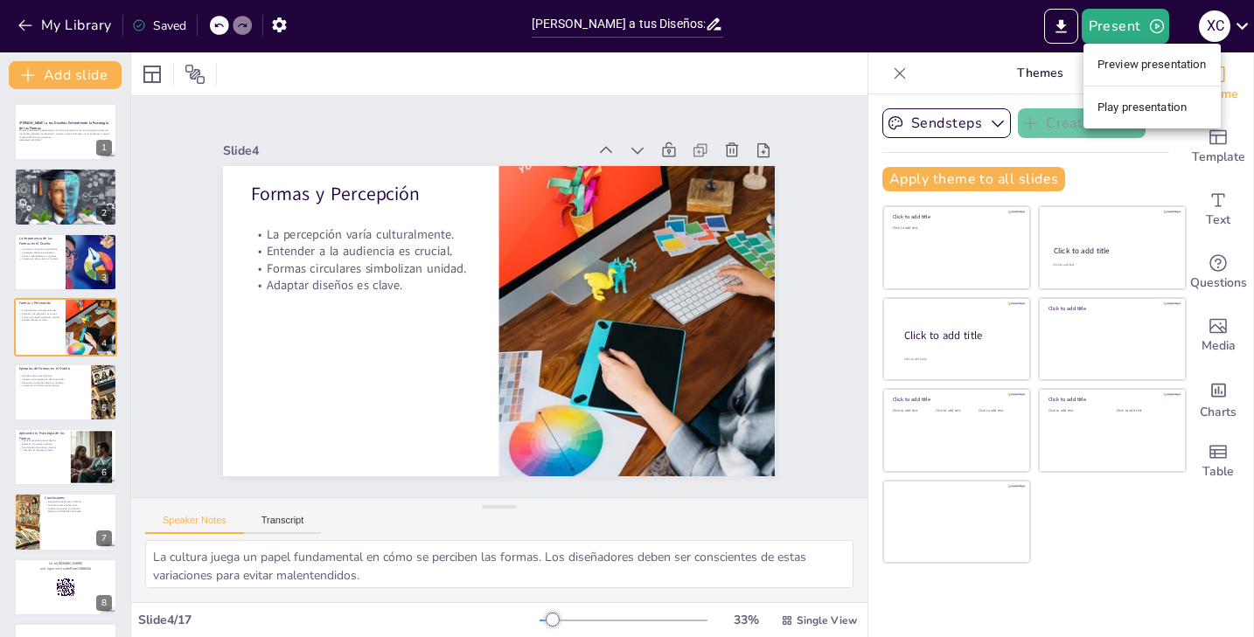
click at [1120, 113] on li "Play presentation" at bounding box center [1151, 108] width 137 height 28
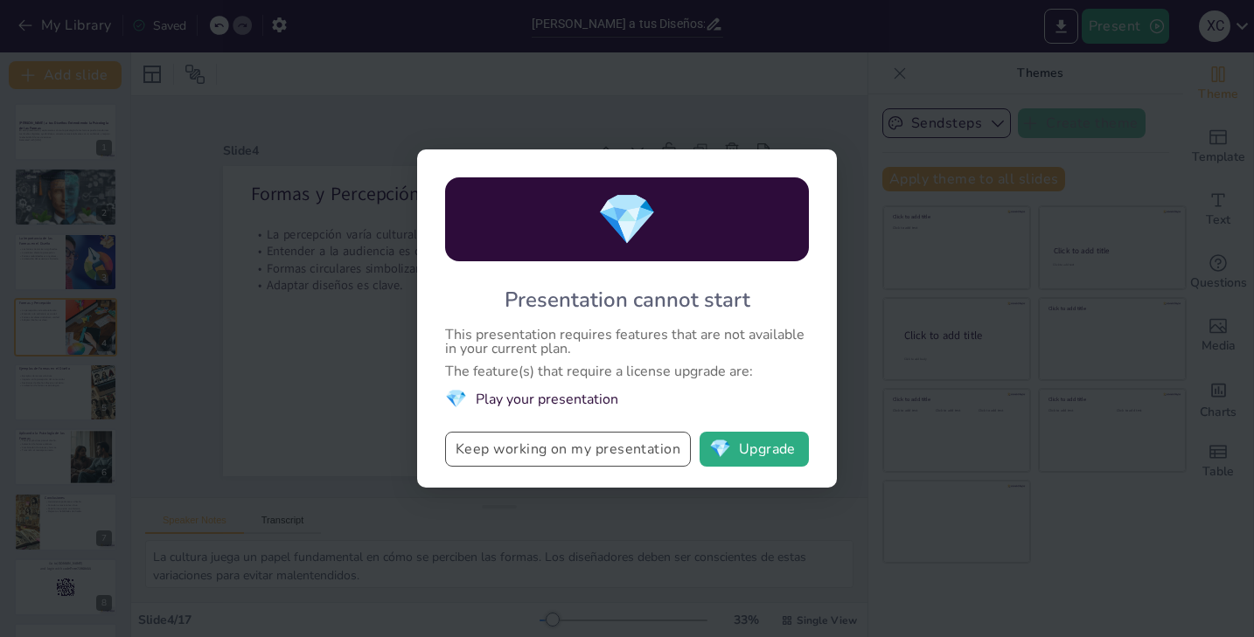
click at [626, 444] on button "Keep working on my presentation" at bounding box center [568, 449] width 246 height 35
checkbox input "true"
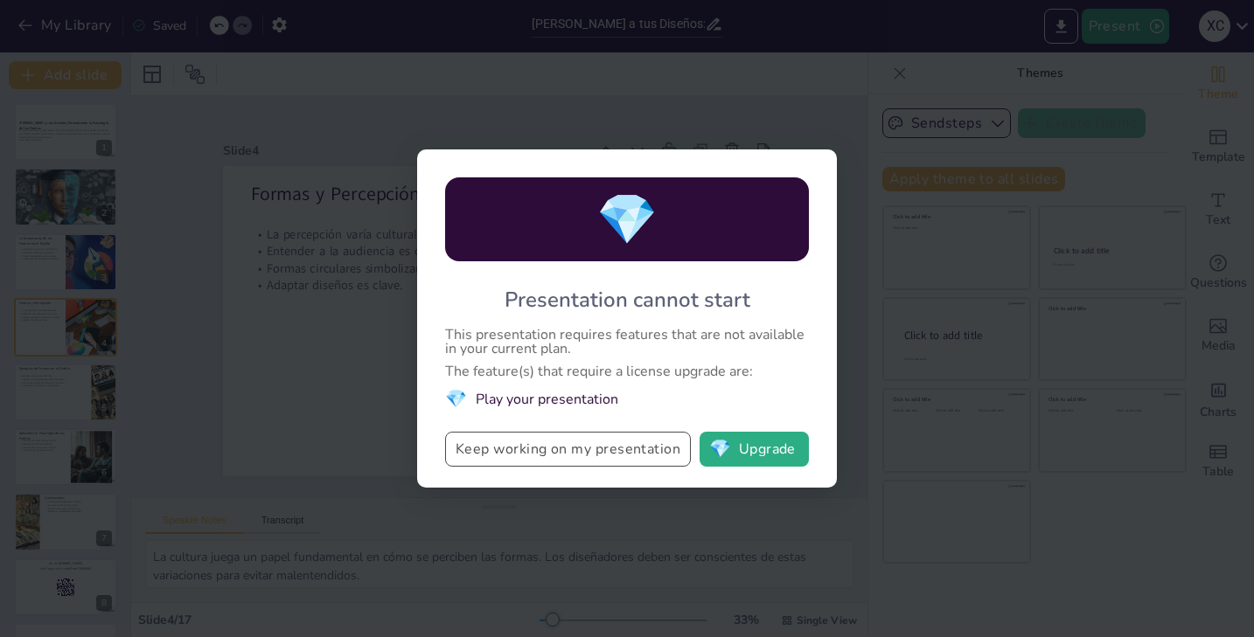
checkbox input "true"
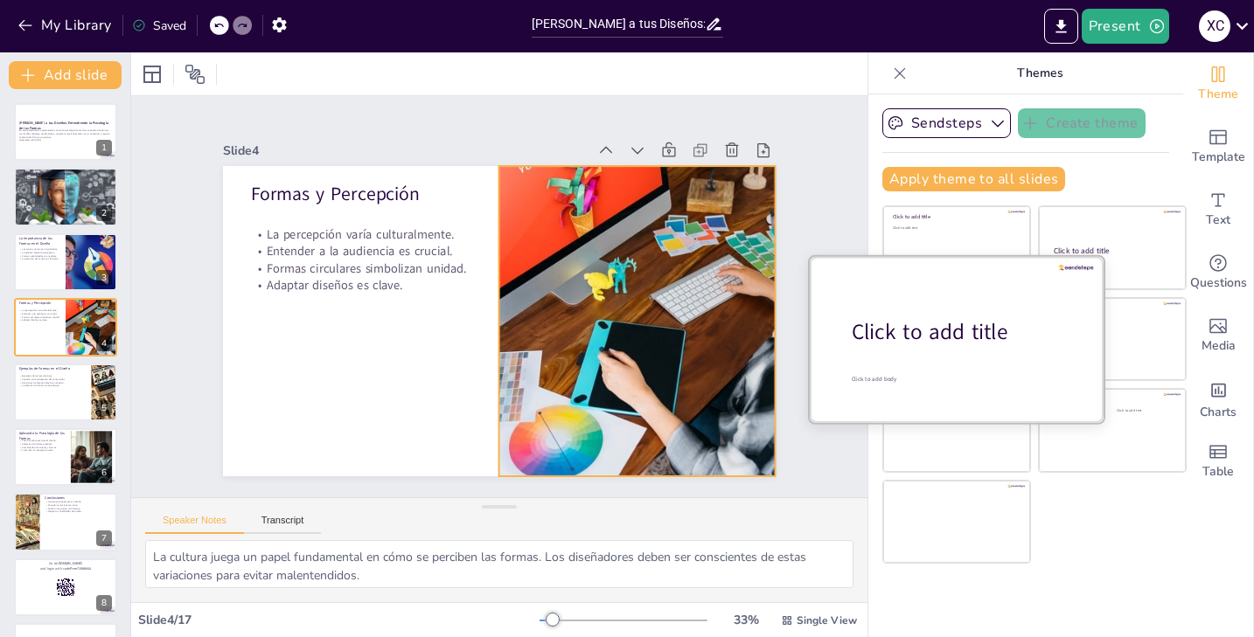
checkbox input "true"
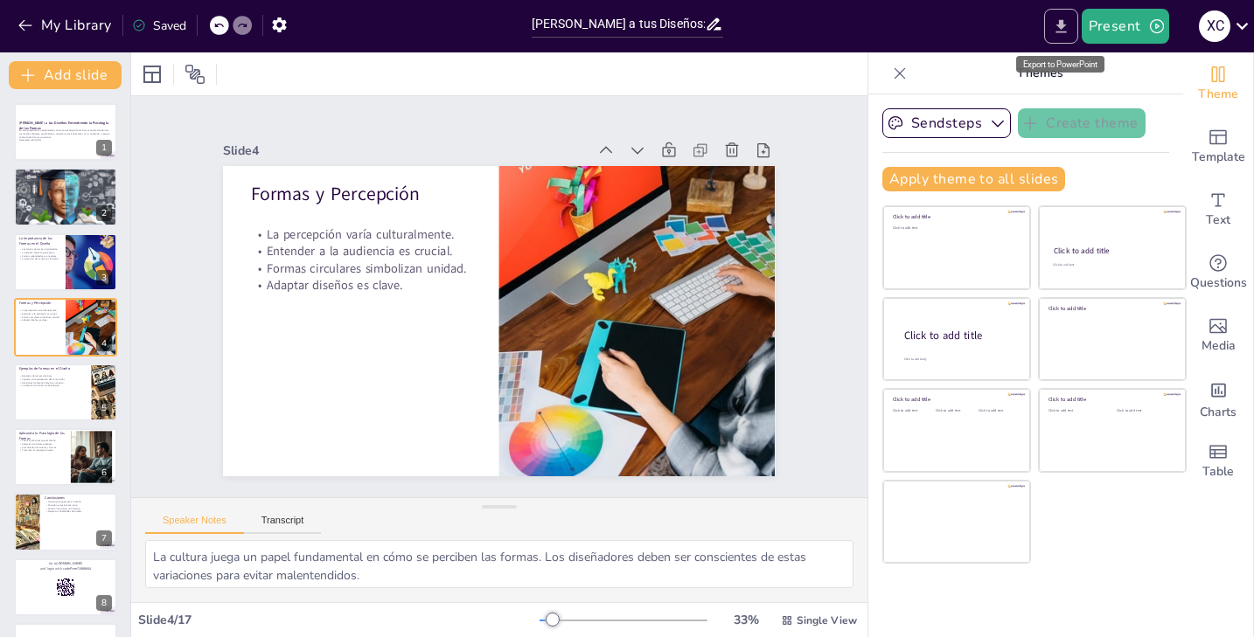
click at [1064, 25] on icon "Export to PowerPoint" at bounding box center [1060, 25] width 10 height 13
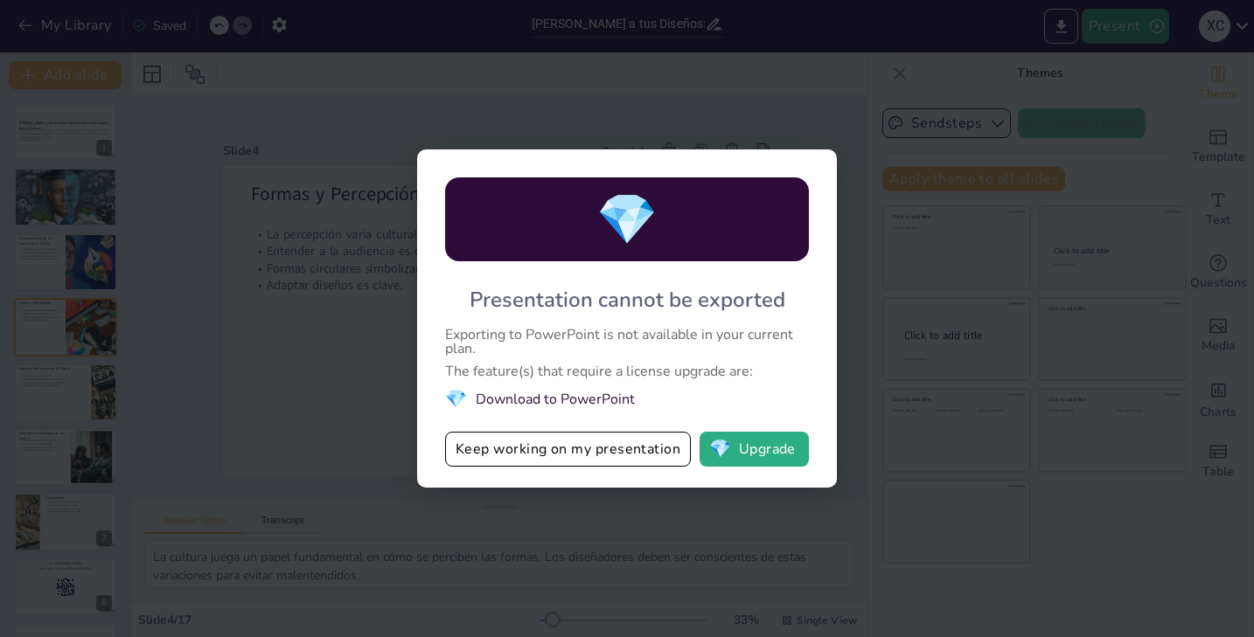
click at [949, 300] on div "💎 Presentation cannot be exported Exporting to PowerPoint is not available in y…" at bounding box center [627, 318] width 1254 height 637
click at [550, 451] on button "Keep working on my presentation" at bounding box center [568, 449] width 246 height 35
checkbox input "true"
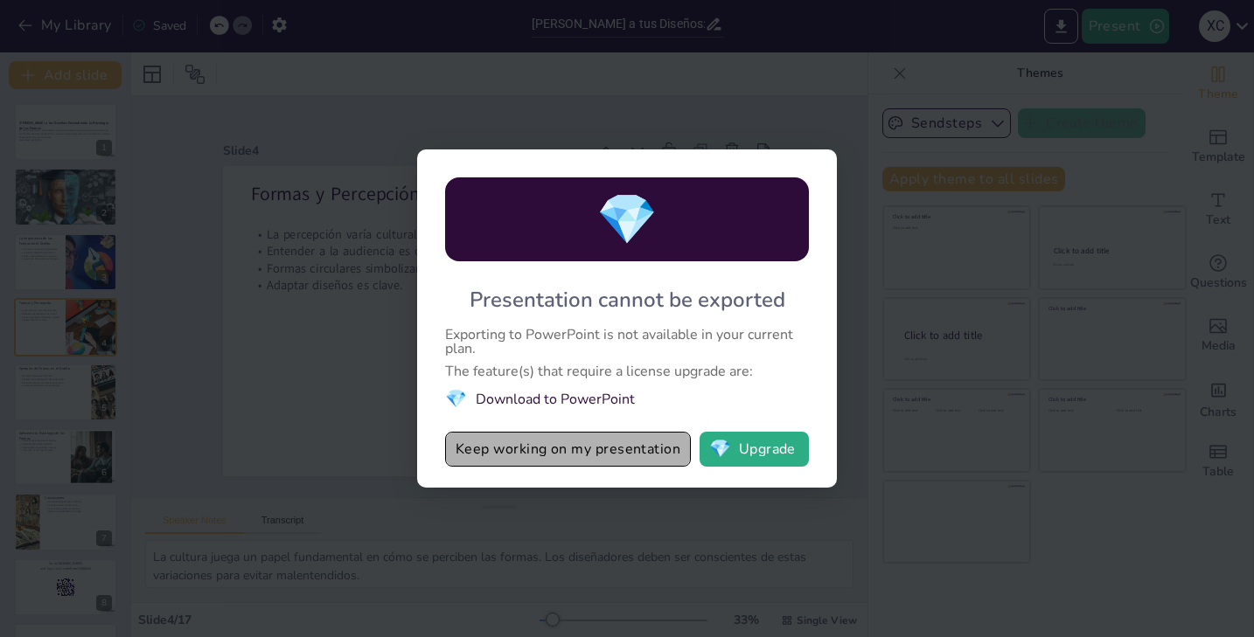
checkbox input "true"
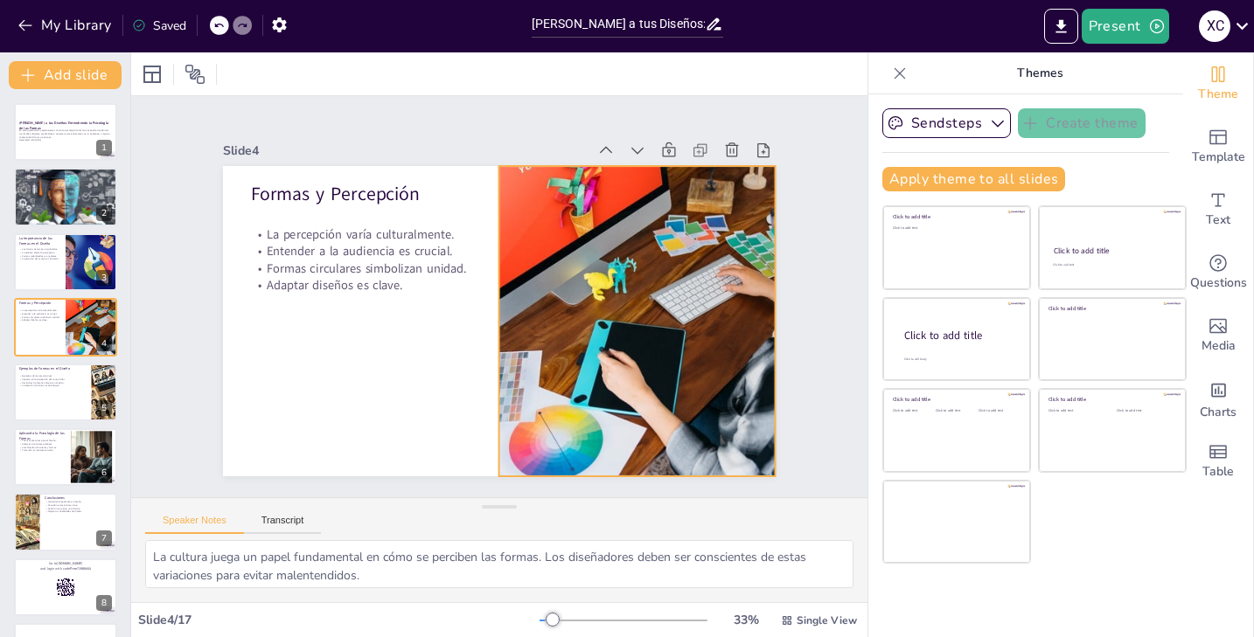
checkbox input "true"
click at [1231, 24] on icon at bounding box center [1242, 26] width 24 height 24
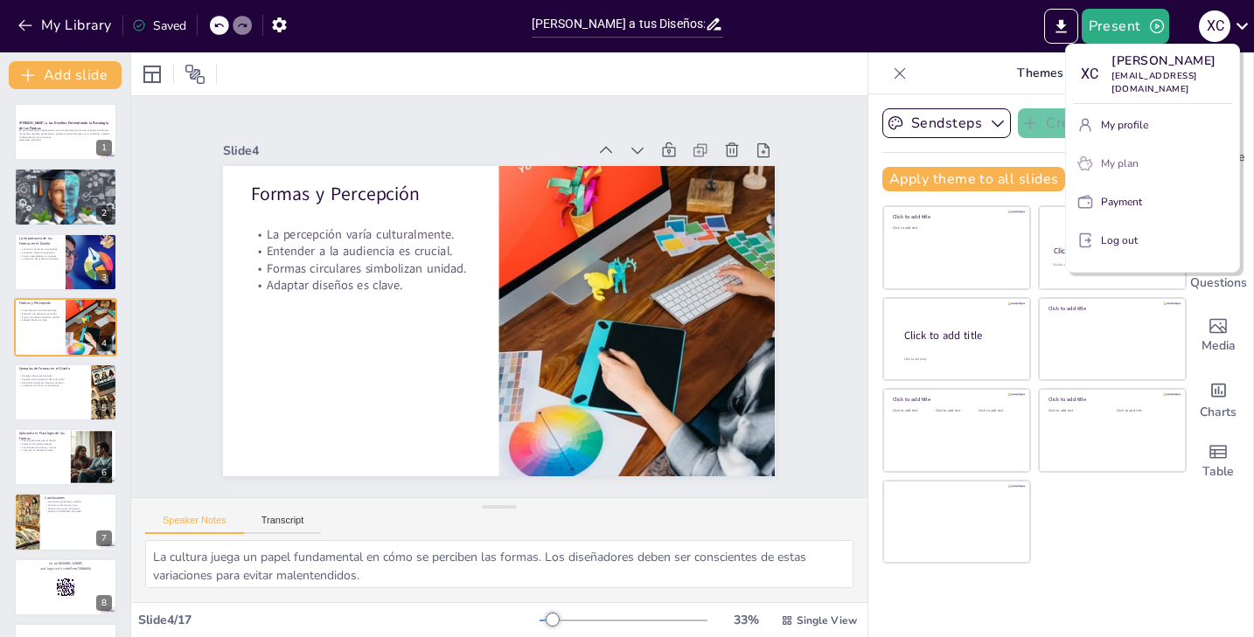
click at [1104, 171] on p "My plan" at bounding box center [1120, 164] width 38 height 16
